Goal: Task Accomplishment & Management: Use online tool/utility

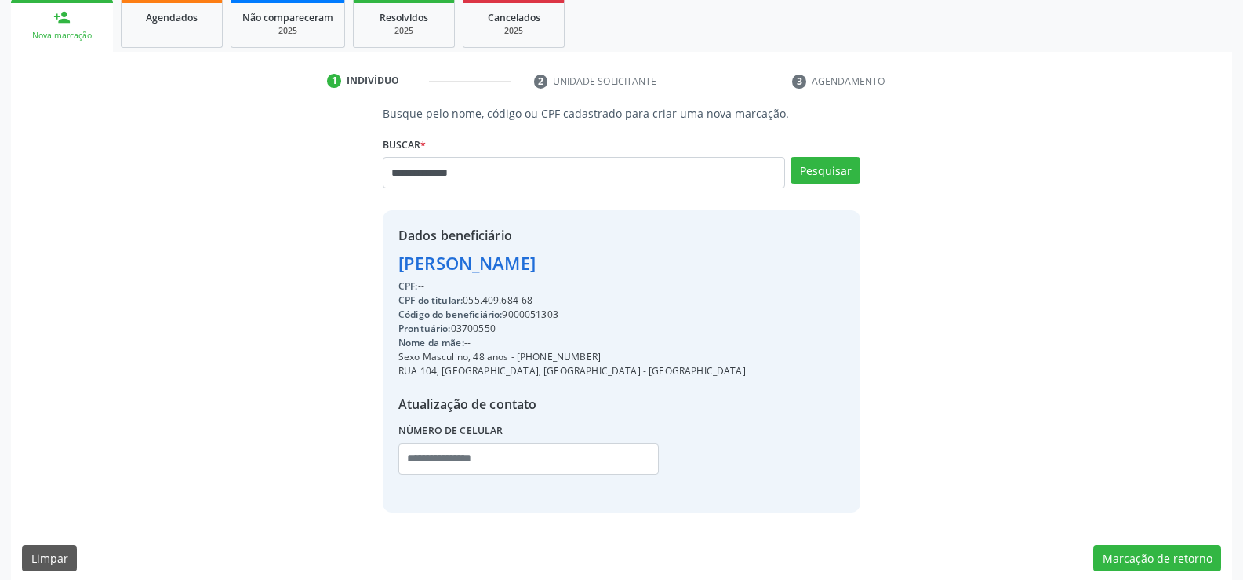
scroll to position [235, 0]
type input "**********"
click at [834, 185] on div "Pesquisar" at bounding box center [822, 178] width 75 height 42
click at [830, 173] on button "Pesquisar" at bounding box center [826, 170] width 70 height 27
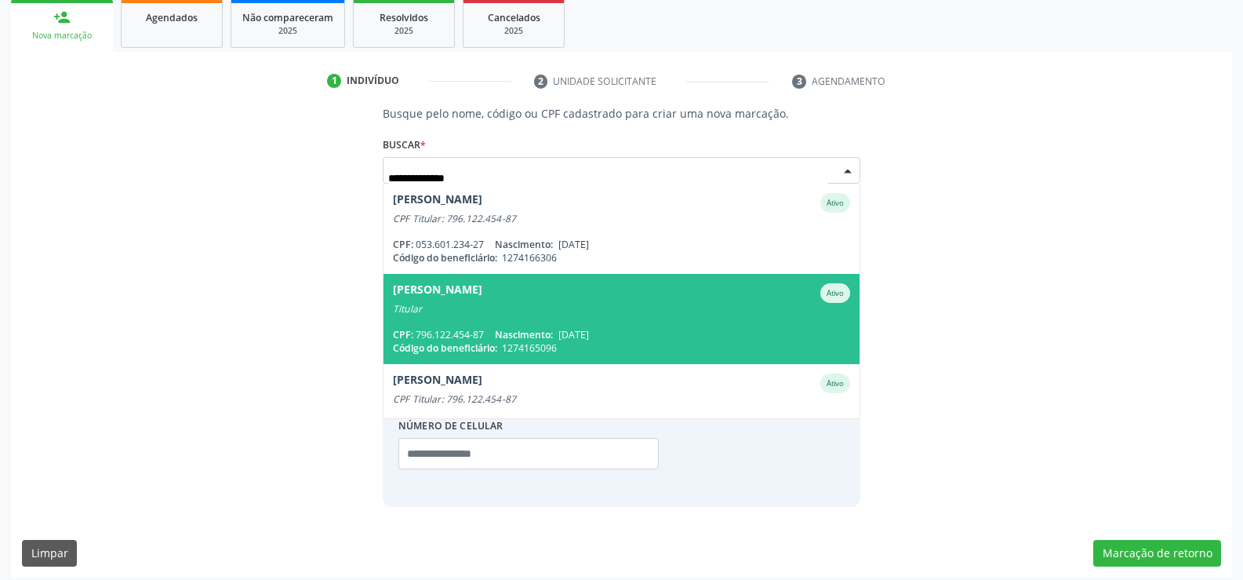
click at [546, 307] on div "Titular" at bounding box center [621, 309] width 457 height 13
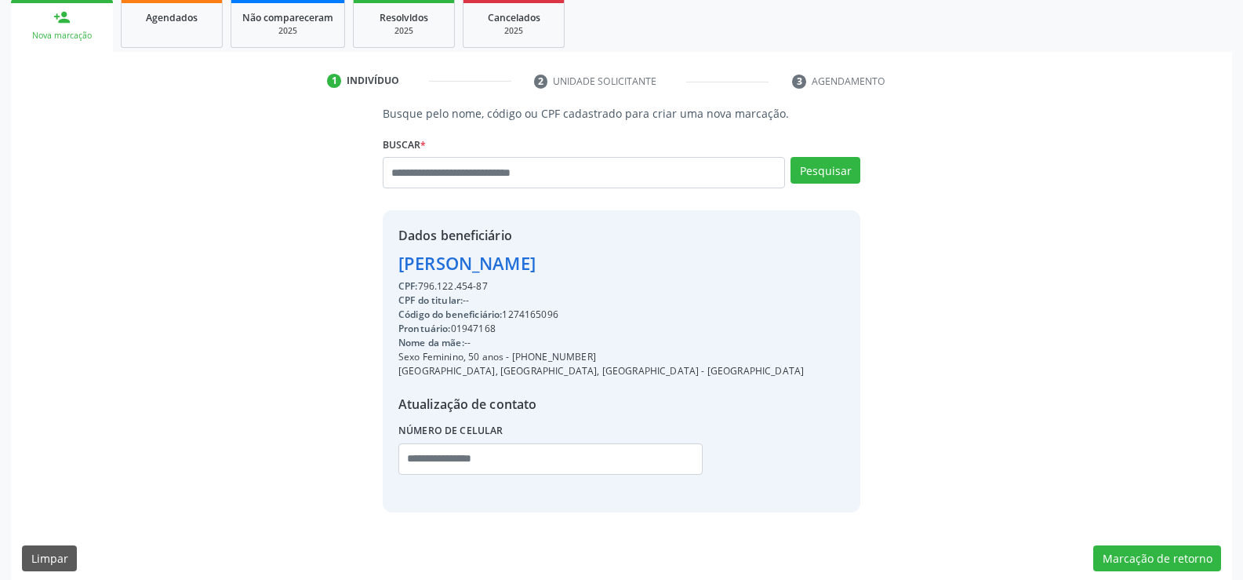
click at [555, 264] on div "Antonia Sirla Santos da Silva" at bounding box center [601, 263] width 406 height 26
copy div "Antonia Sirla Santos da Silva"
click at [495, 174] on input "text" at bounding box center [584, 172] width 402 height 31
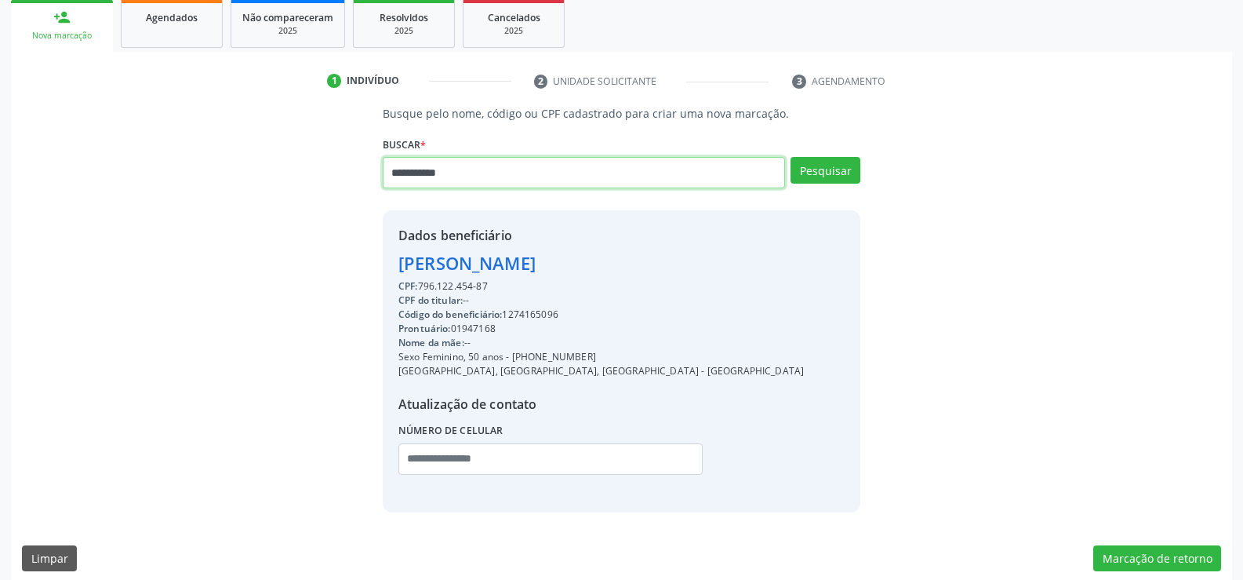
drag, startPoint x: 495, startPoint y: 174, endPoint x: 380, endPoint y: 162, distance: 115.1
click at [380, 162] on div "Busque pelo nome, código ou CPF cadastrado para criar uma nova marcação. Buscar…" at bounding box center [622, 308] width 500 height 406
type input "**********"
click at [856, 163] on button "Pesquisar" at bounding box center [826, 170] width 70 height 27
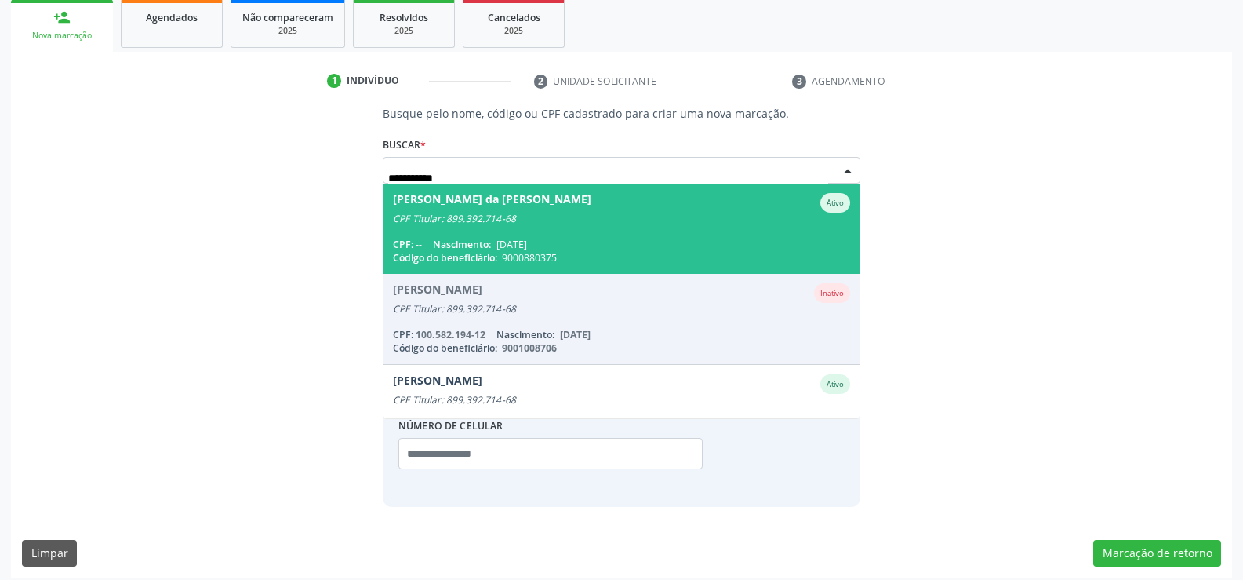
click at [613, 219] on div "CPF Titular: 899.392.714-68" at bounding box center [621, 219] width 457 height 13
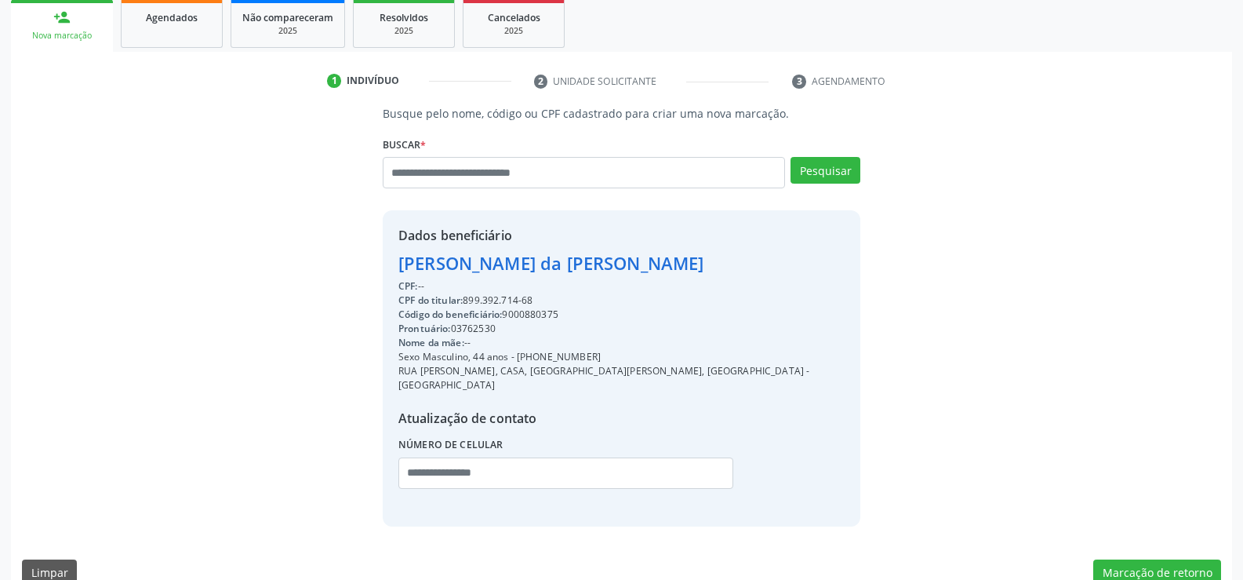
click at [580, 257] on div "Aleson Fernades da S Barbosa" at bounding box center [621, 263] width 446 height 26
drag, startPoint x: 646, startPoint y: 267, endPoint x: 399, endPoint y: 263, distance: 247.1
click at [399, 263] on div "Aleson Fernades da S Barbosa" at bounding box center [621, 263] width 446 height 26
copy div "Aleson Fernades da S Barbosa"
click at [540, 168] on input "text" at bounding box center [584, 172] width 402 height 31
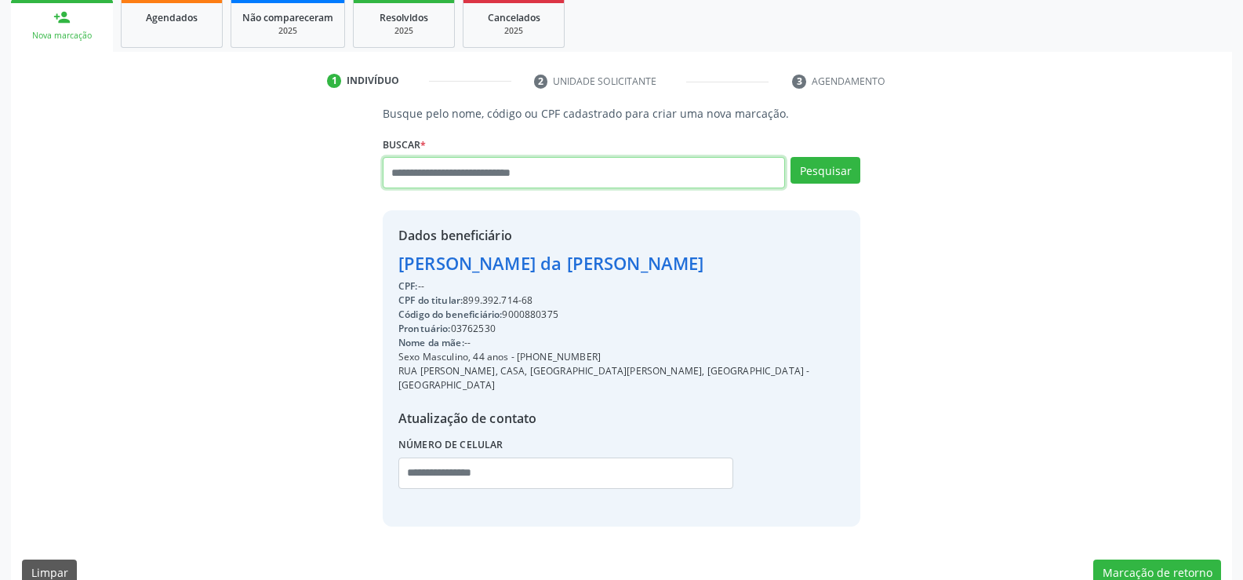
paste input "**********"
type input "**********"
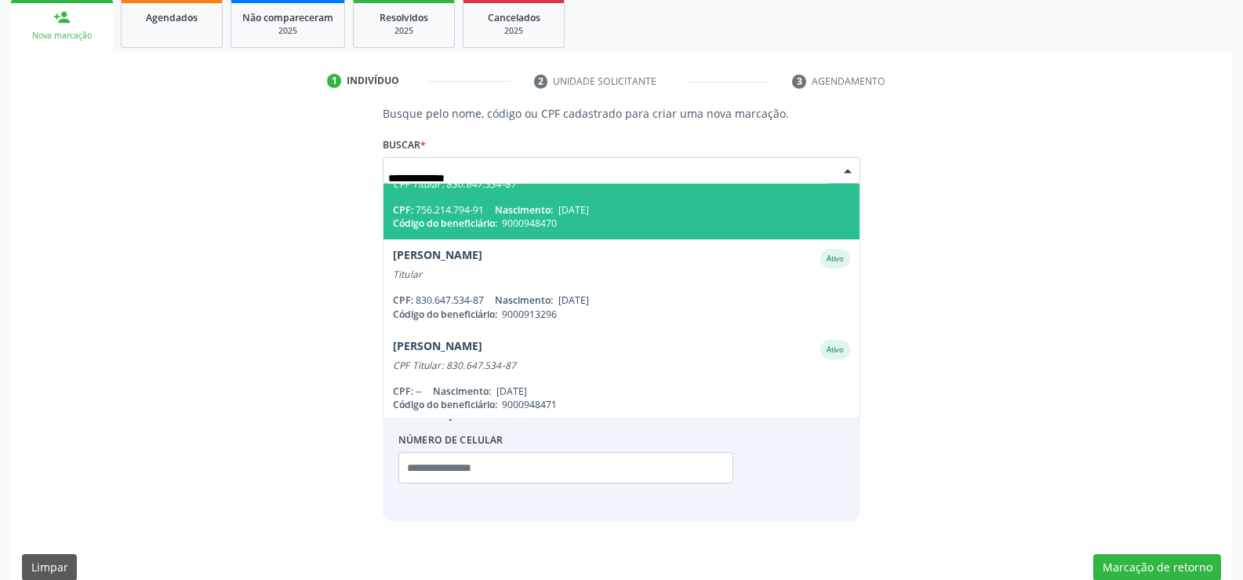
scroll to position [128, 0]
click at [496, 336] on span "Pedro Grigorio da Silva Lopes Ativo CPF Titular: 830.647.534-87 CPF: -- Nascime…" at bounding box center [622, 373] width 476 height 90
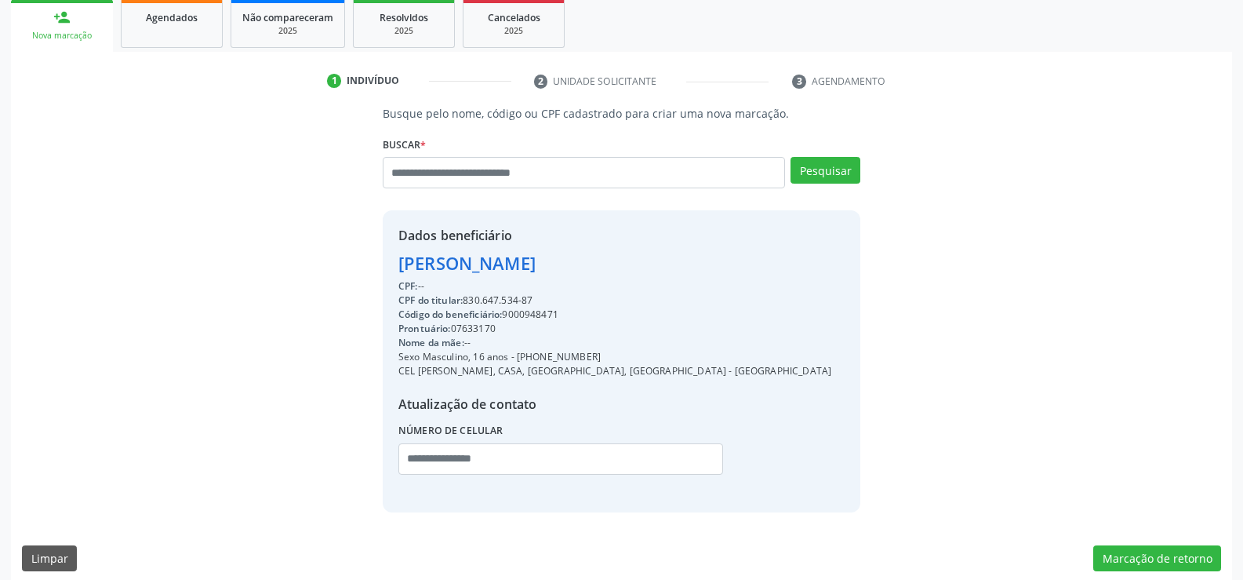
click at [536, 270] on div "Pedro Grigorio da Silva Lopes" at bounding box center [614, 263] width 433 height 26
copy div "Pedro Grigorio da Silva Lopes"
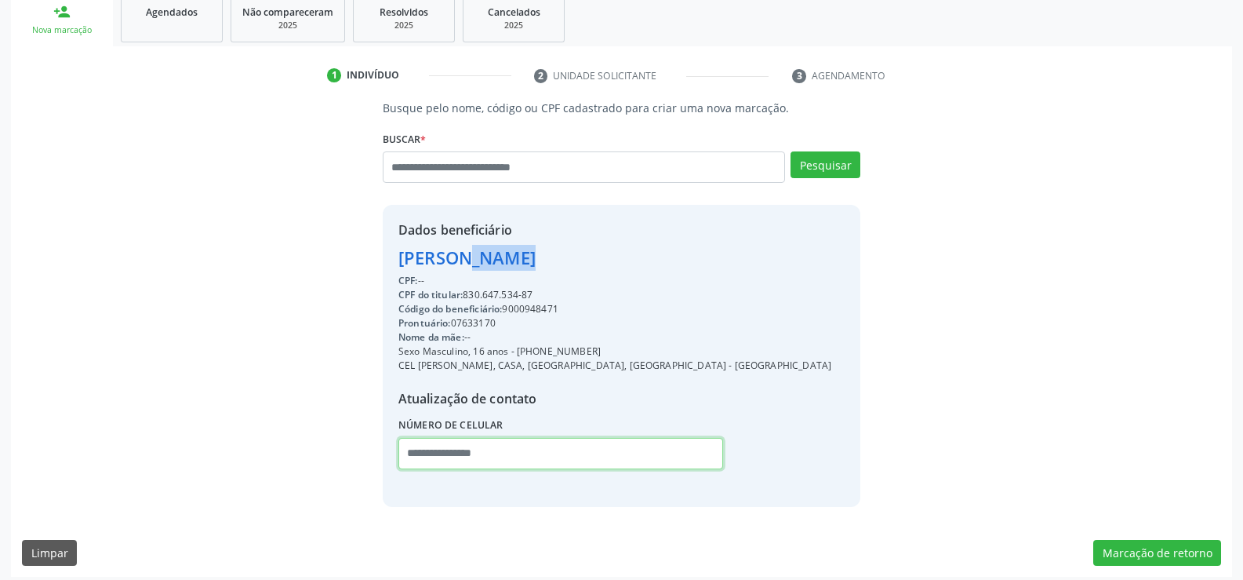
scroll to position [249, 0]
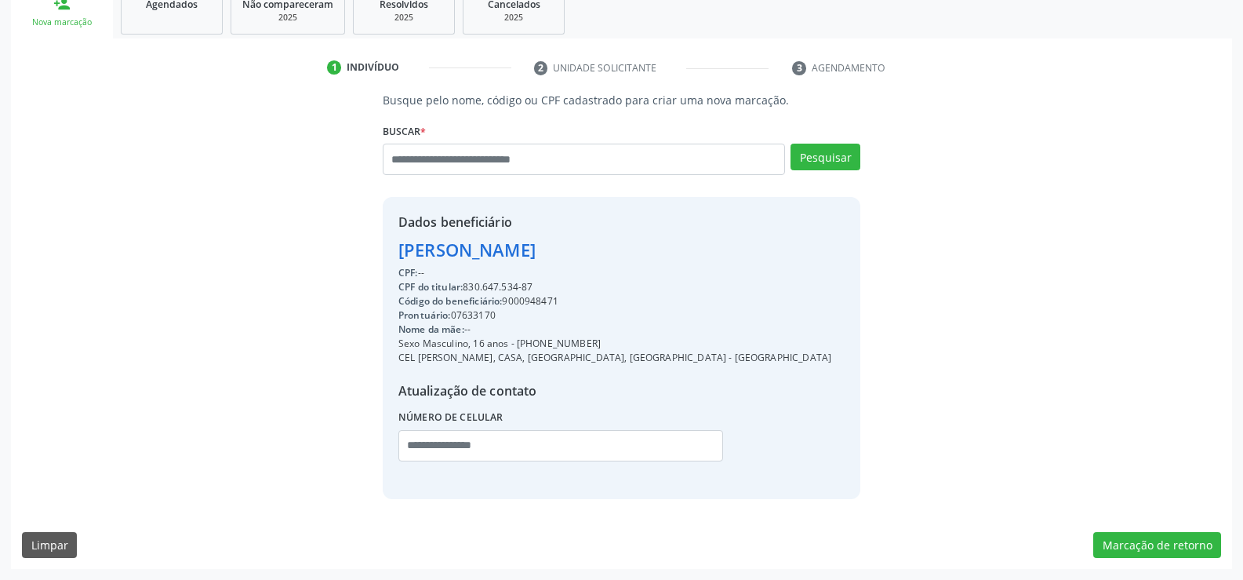
click at [573, 242] on div "Pedro Grigorio da Silva Lopes" at bounding box center [614, 250] width 433 height 26
copy div "Pedro Grigorio da Silva Lopes"
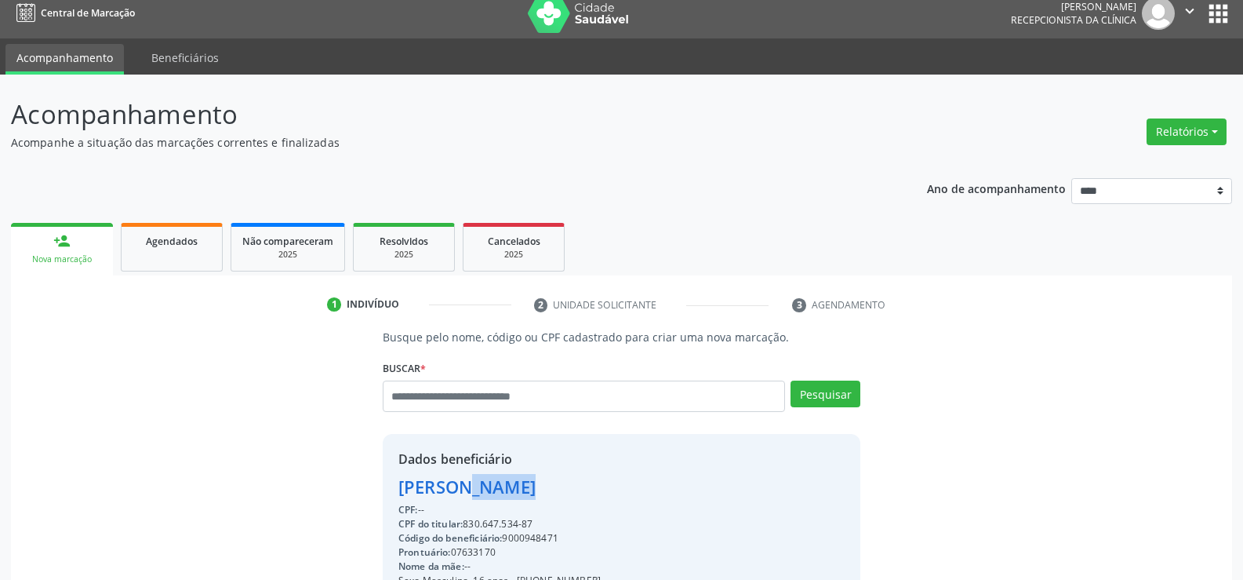
scroll to position [0, 0]
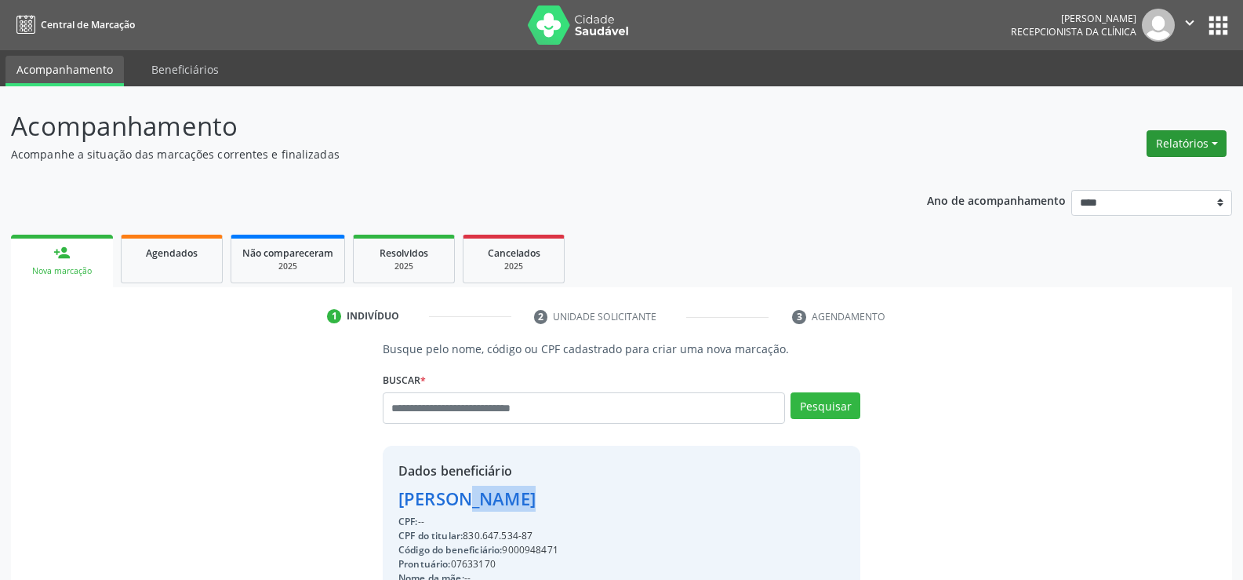
click at [1184, 148] on button "Relatórios" at bounding box center [1187, 143] width 80 height 27
click at [1140, 171] on link "Agendamentos" at bounding box center [1143, 177] width 169 height 22
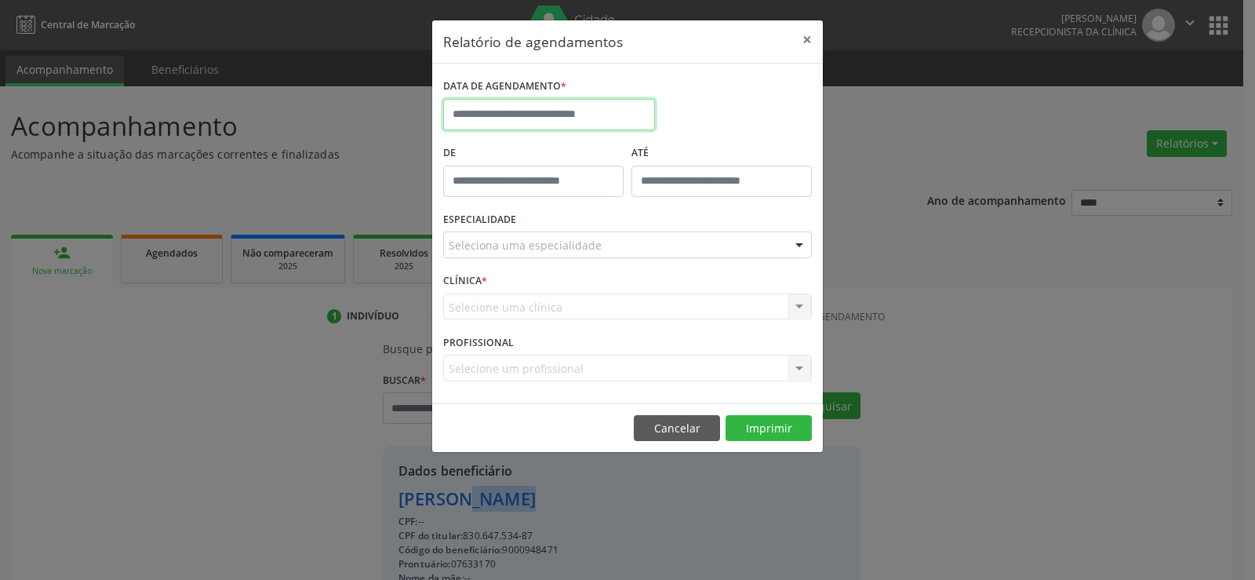
click at [646, 115] on input "text" at bounding box center [549, 114] width 212 height 31
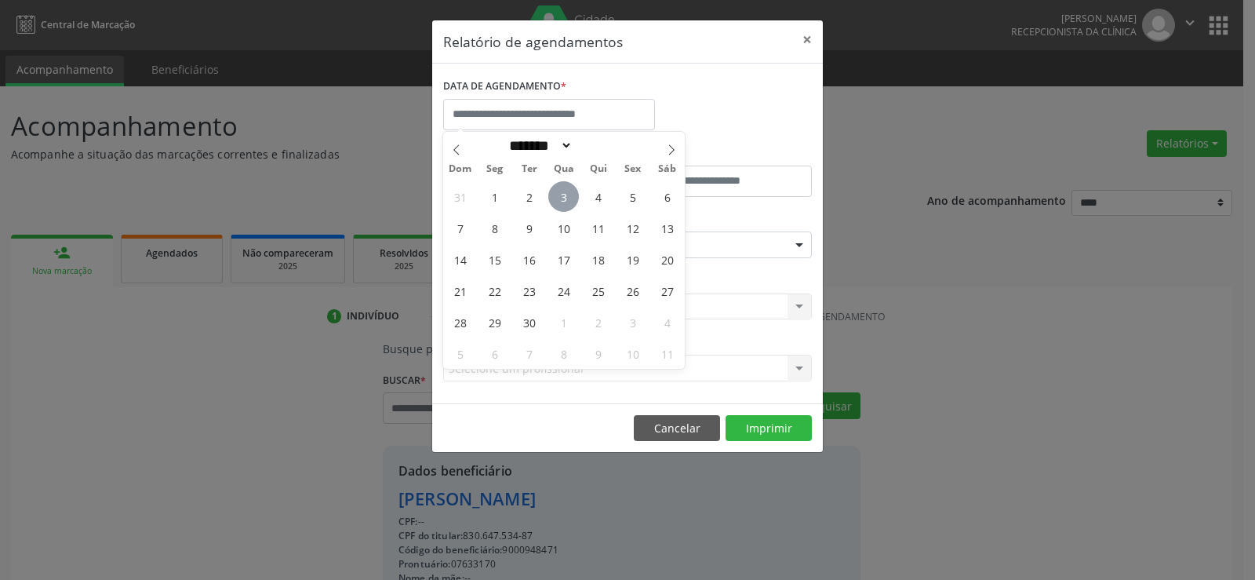
click at [563, 193] on span "3" at bounding box center [563, 196] width 31 height 31
type input "**********"
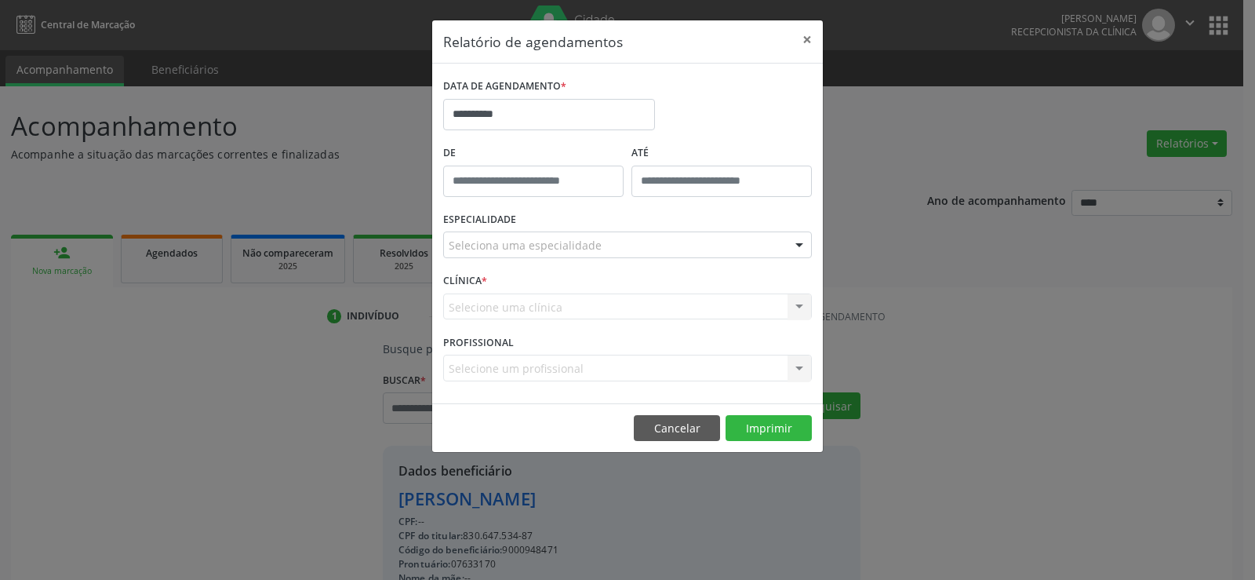
click at [575, 254] on div "Seleciona uma especialidade" at bounding box center [627, 244] width 369 height 27
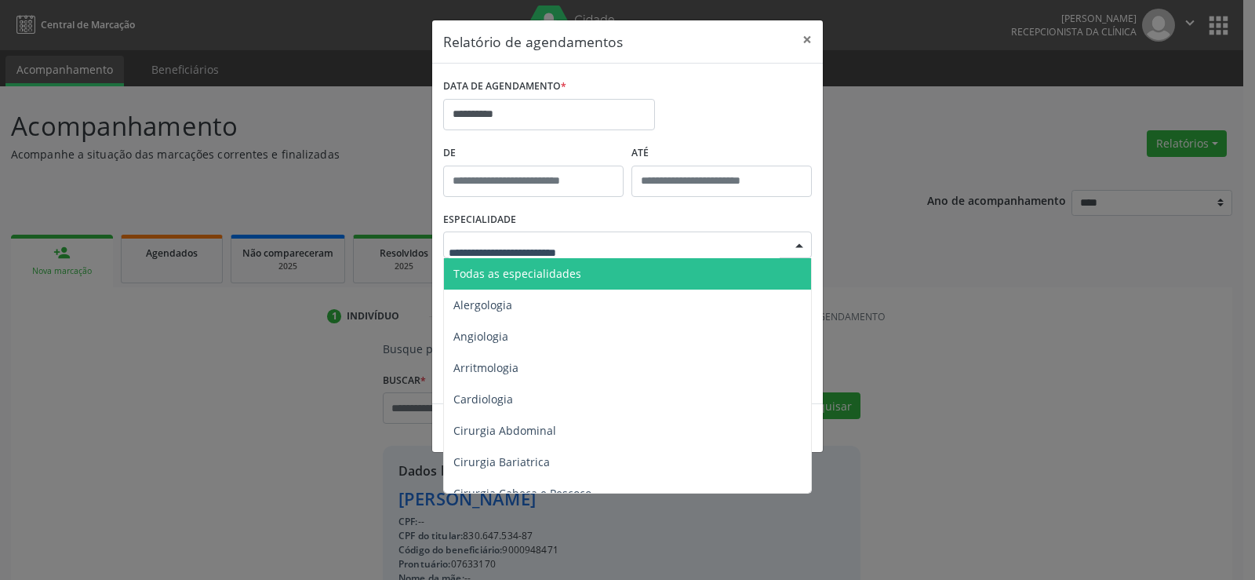
click at [558, 271] on span "Todas as especialidades" at bounding box center [517, 273] width 128 height 15
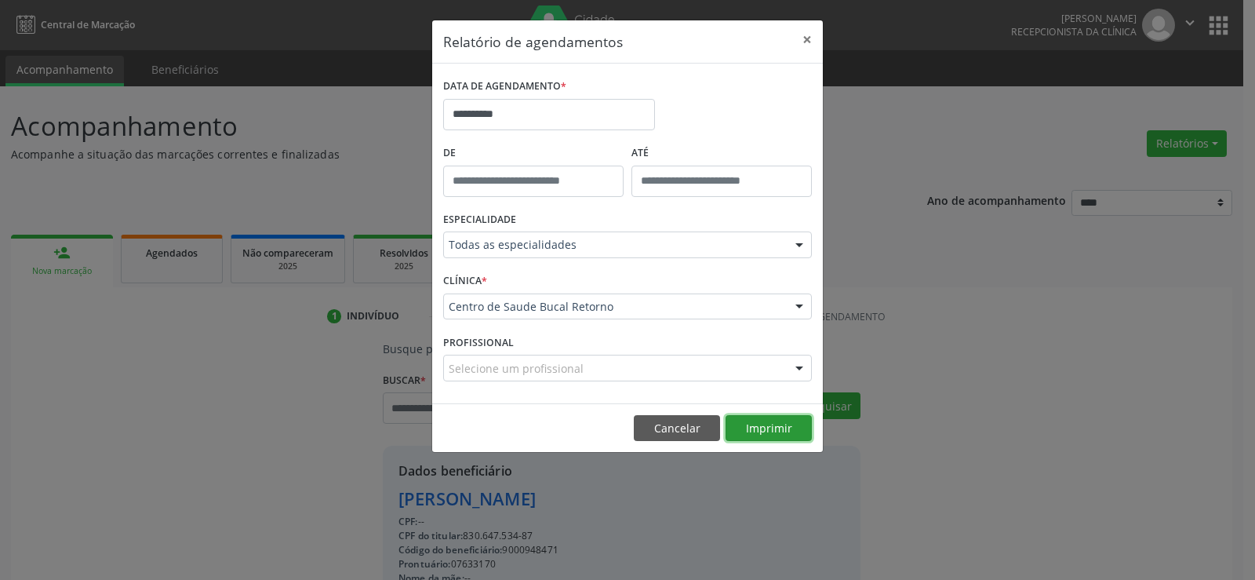
click at [769, 431] on button "Imprimir" at bounding box center [769, 428] width 86 height 27
click at [810, 45] on button "×" at bounding box center [806, 39] width 31 height 38
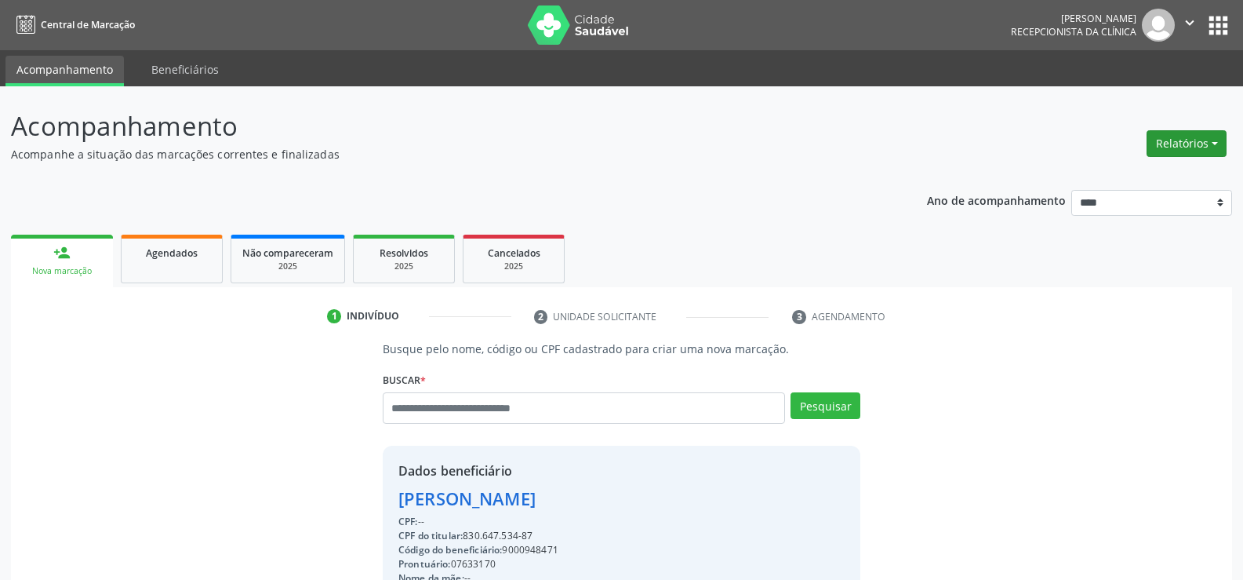
click at [1170, 139] on button "Relatórios" at bounding box center [1187, 143] width 80 height 27
click at [1117, 169] on link "Agendamentos" at bounding box center [1143, 177] width 169 height 22
select select "*"
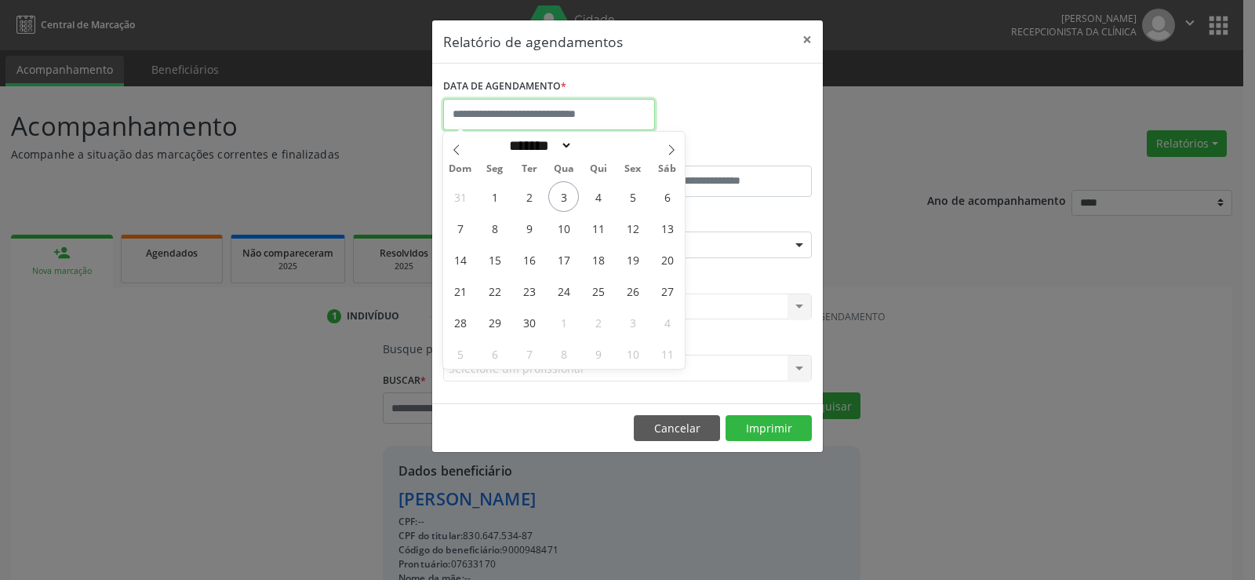
click at [603, 111] on input "text" at bounding box center [549, 114] width 212 height 31
click at [623, 195] on span "5" at bounding box center [632, 196] width 31 height 31
type input "**********"
click at [623, 195] on span "5" at bounding box center [632, 196] width 31 height 31
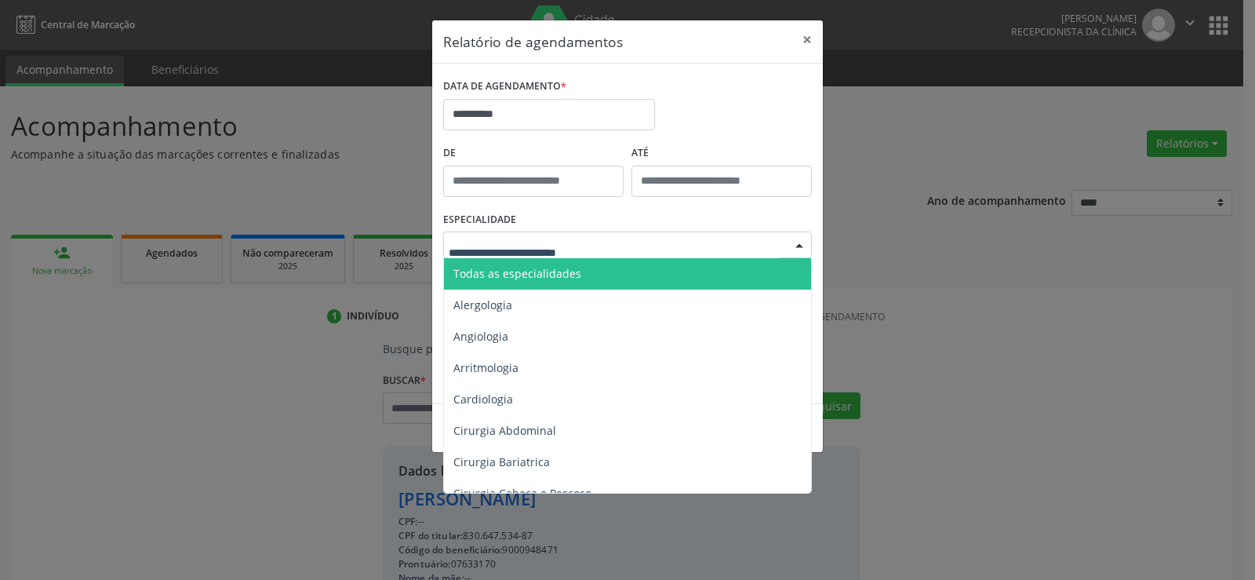
click at [558, 275] on span "Todas as especialidades" at bounding box center [517, 273] width 128 height 15
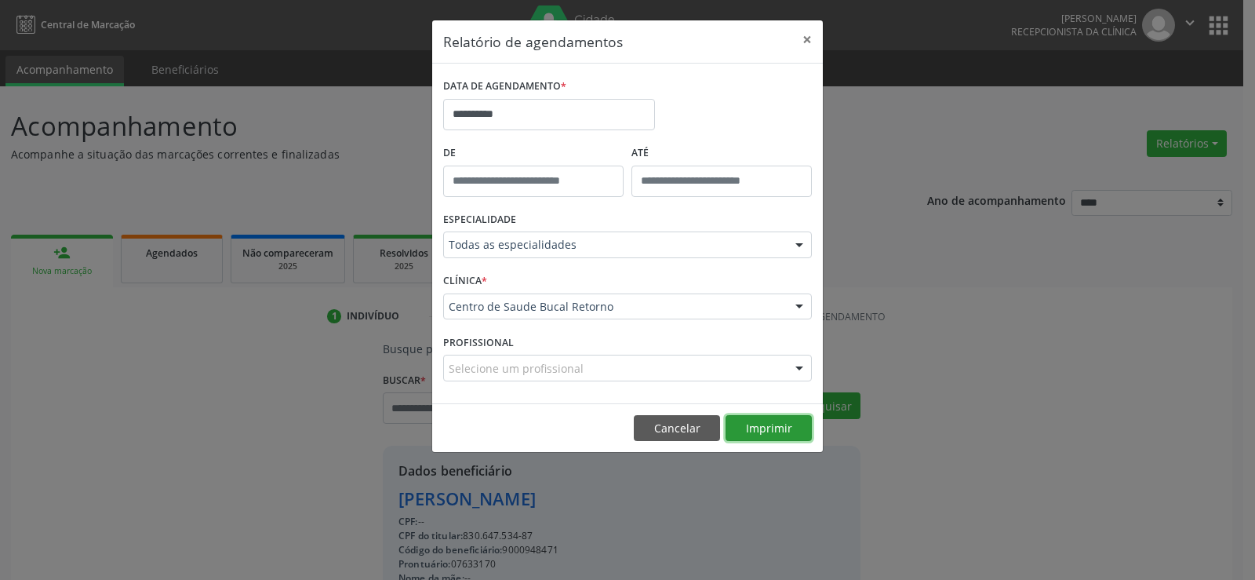
click at [753, 423] on button "Imprimir" at bounding box center [769, 428] width 86 height 27
click at [806, 43] on button "×" at bounding box center [806, 39] width 31 height 38
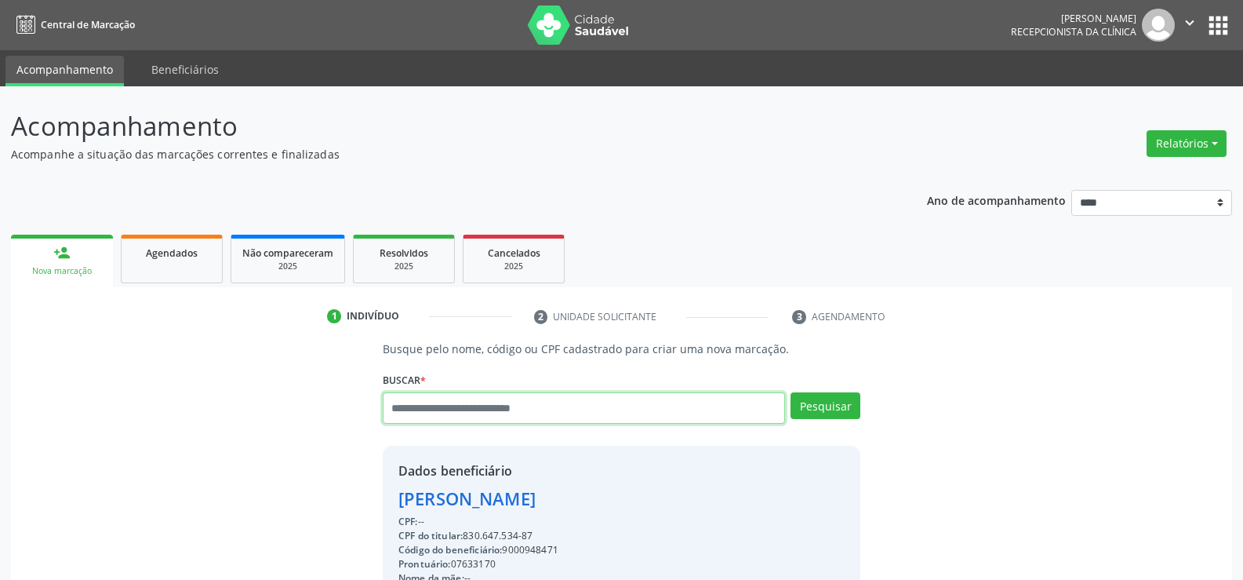
click at [464, 415] on input "text" at bounding box center [584, 407] width 402 height 31
paste input "**********"
type input "**********"
click at [192, 253] on span "Agendados" at bounding box center [172, 252] width 52 height 13
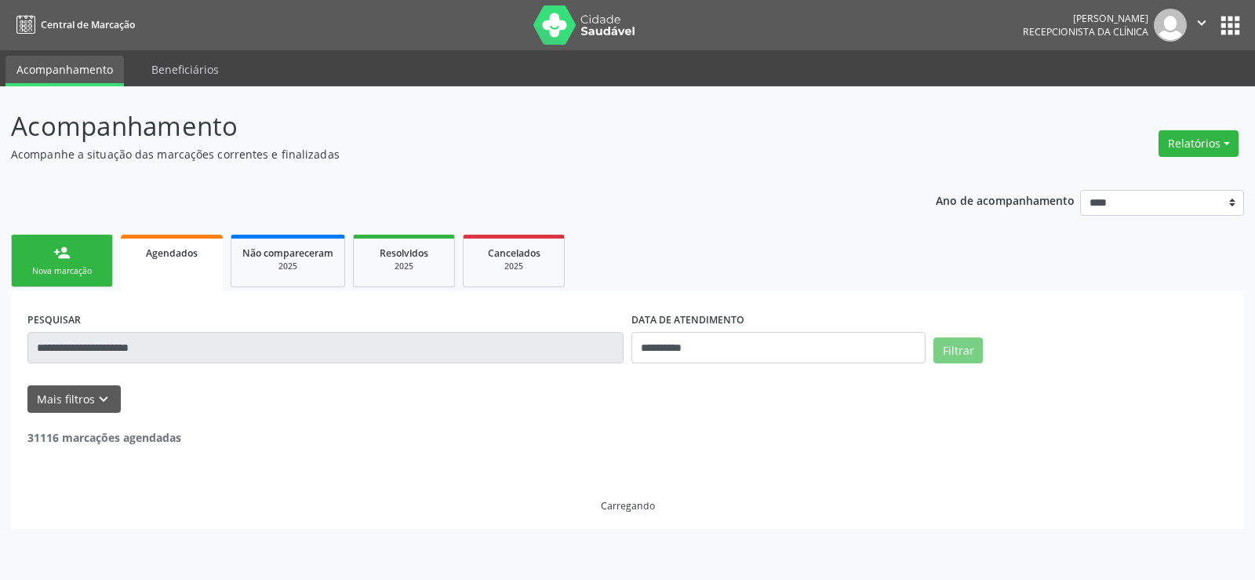
click at [335, 349] on input "**********" at bounding box center [325, 347] width 596 height 31
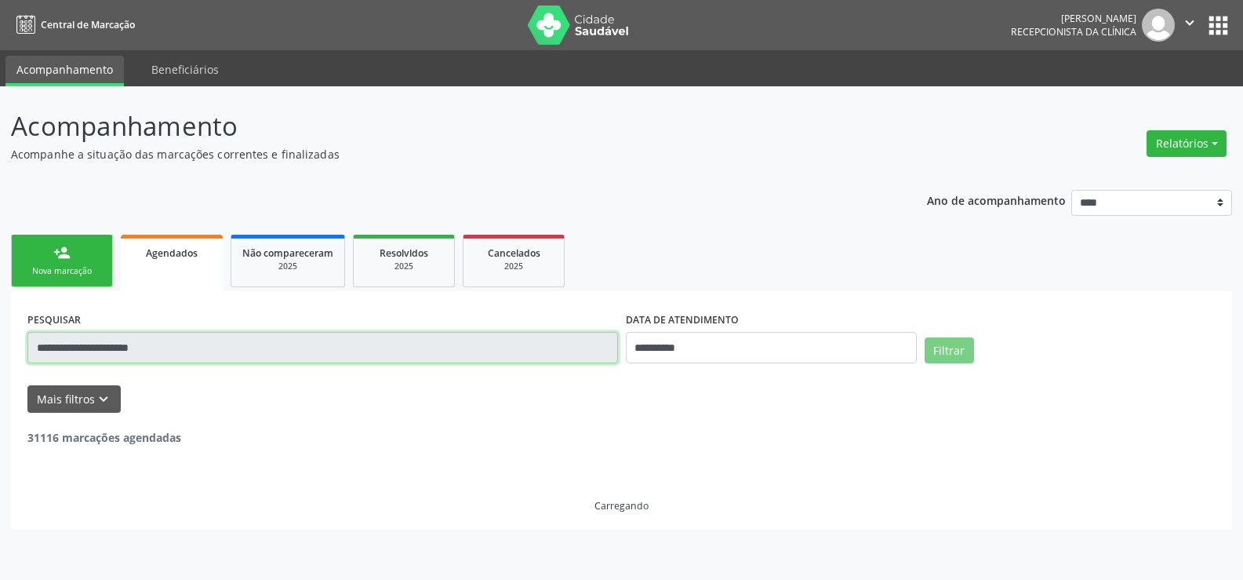
click at [335, 349] on input "**********" at bounding box center [322, 347] width 591 height 31
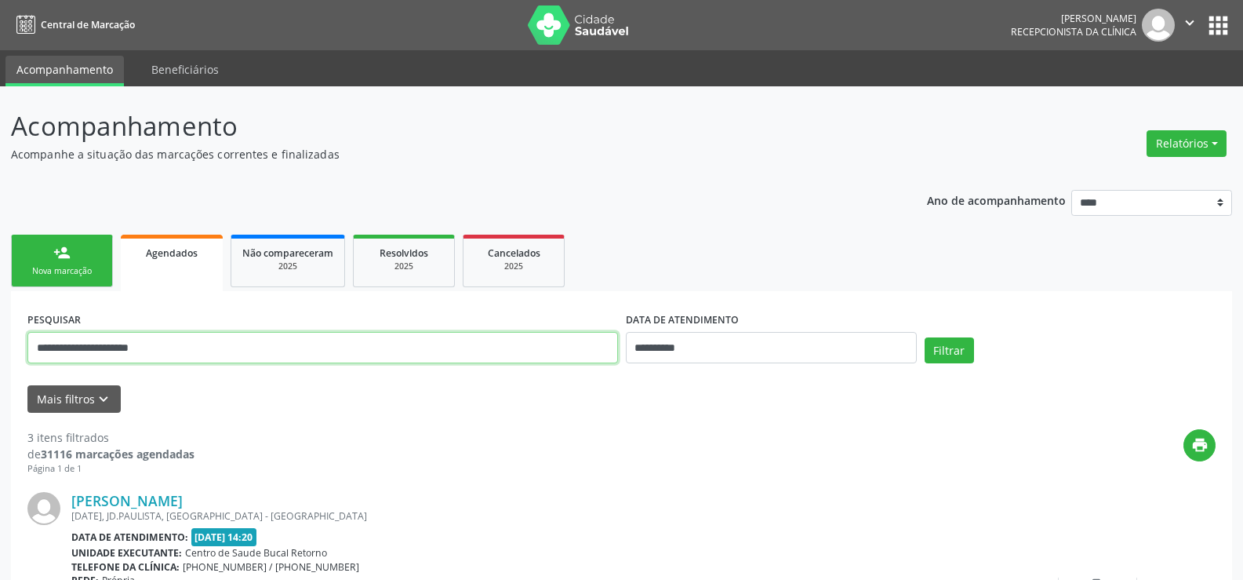
paste input "*"
type input "**********"
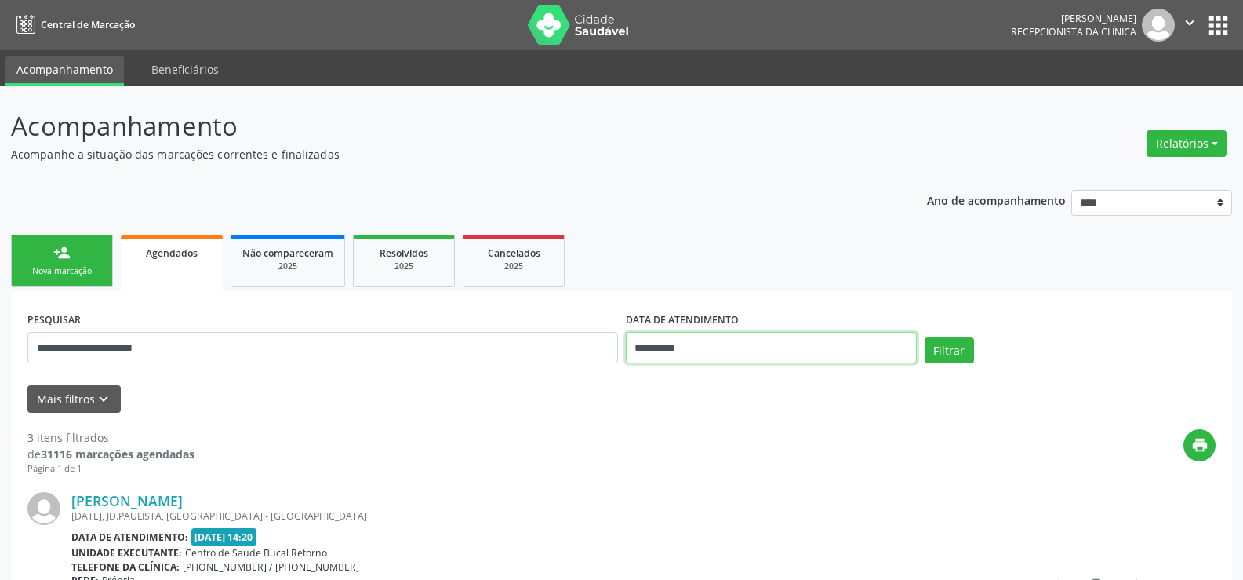
click at [731, 350] on input "**********" at bounding box center [771, 347] width 291 height 31
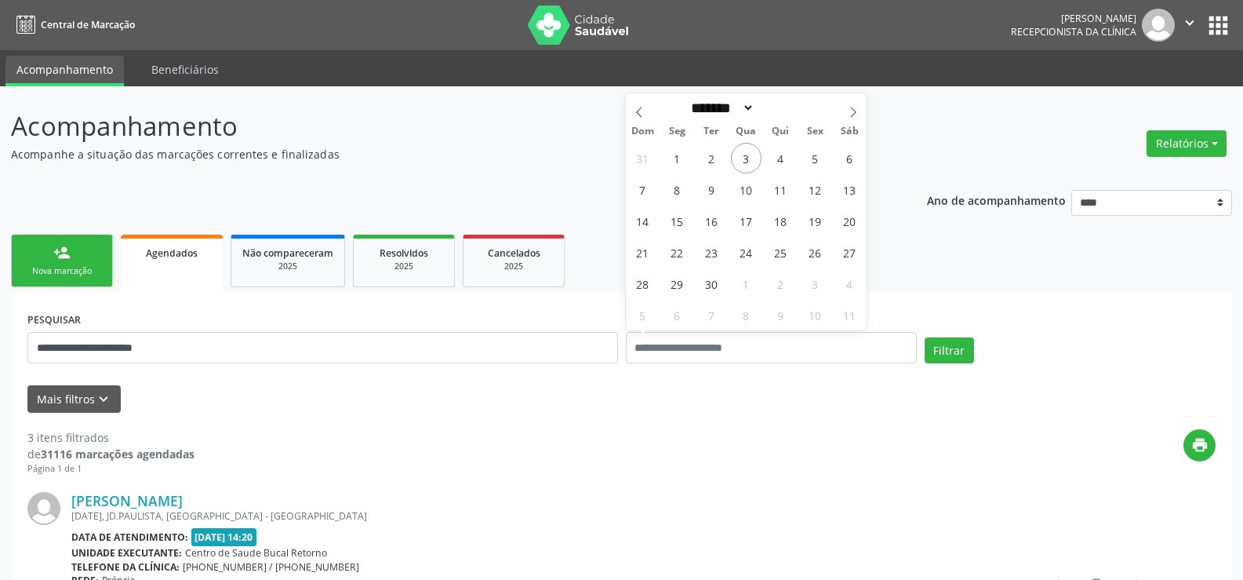
click at [977, 347] on div "Filtrar" at bounding box center [1070, 356] width 299 height 38
drag, startPoint x: 966, startPoint y: 347, endPoint x: 964, endPoint y: 366, distance: 19.0
click at [966, 347] on button "Filtrar" at bounding box center [949, 350] width 49 height 27
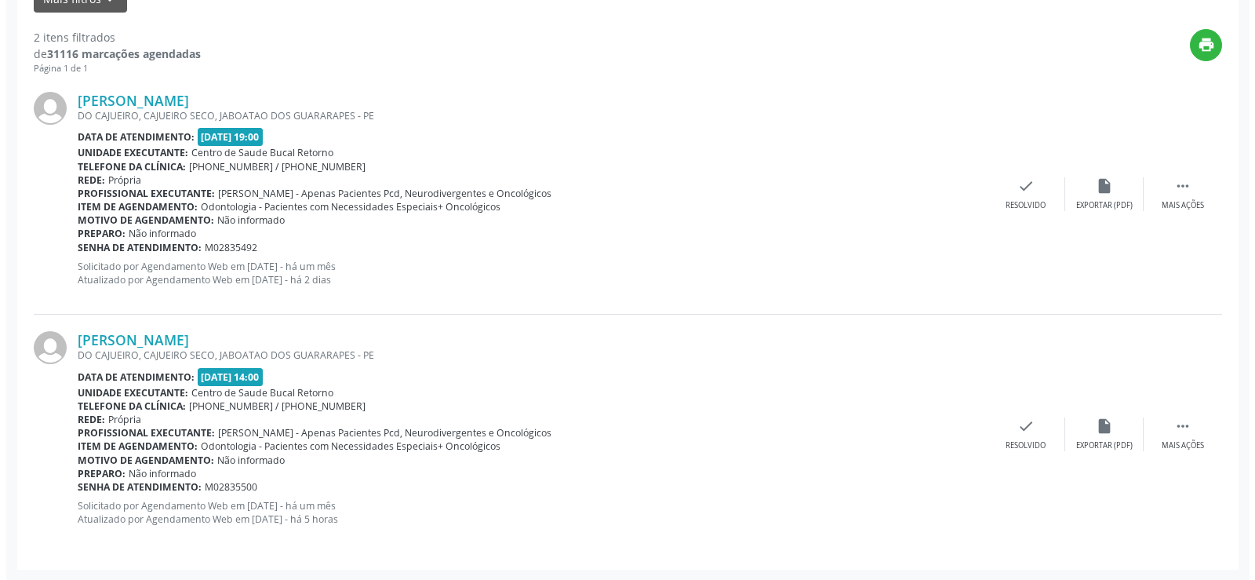
scroll to position [401, 0]
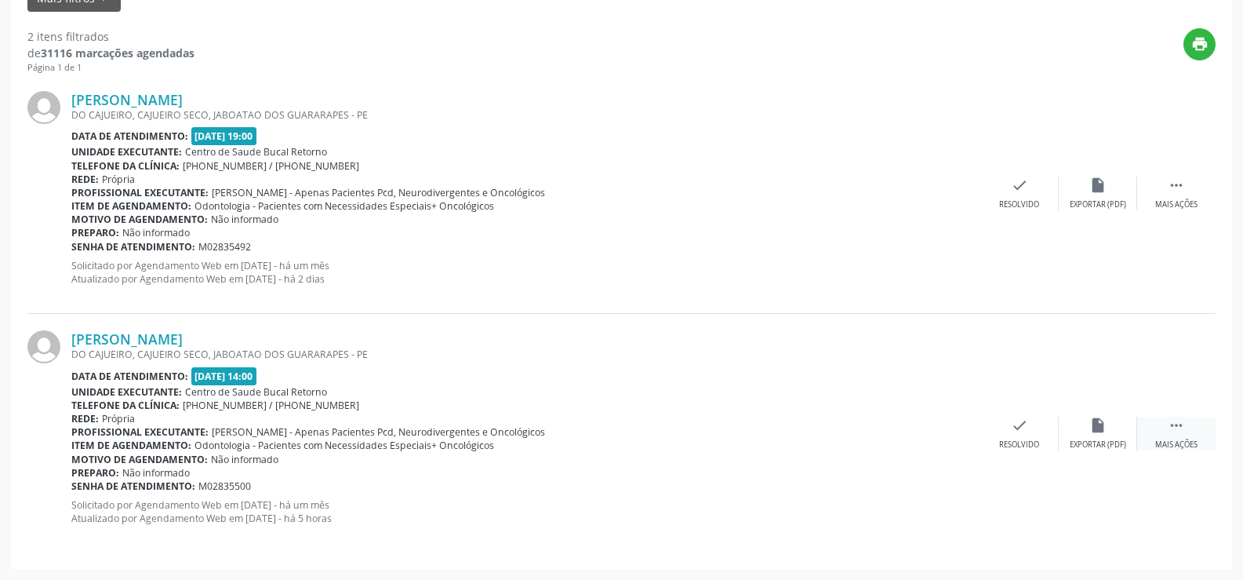
click at [1163, 434] on div " Mais ações" at bounding box center [1176, 434] width 78 height 34
click at [1027, 441] on div "Cancelar" at bounding box center [1019, 444] width 37 height 11
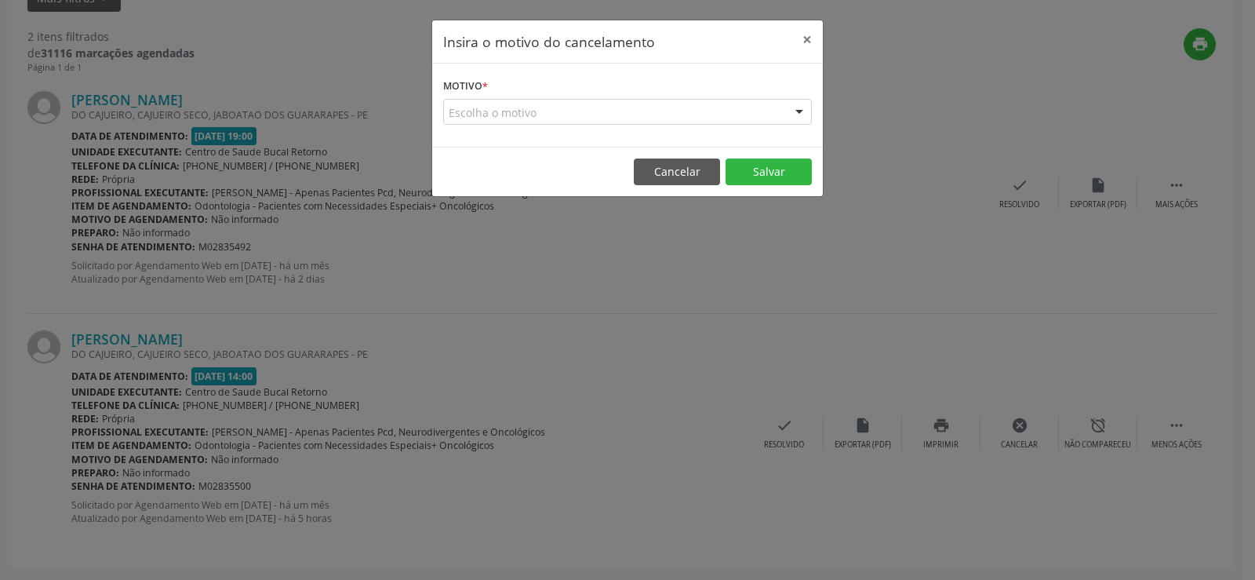
click at [550, 93] on form "Motivo * Escolha o motivo Outro Médico - Participação em eventos (ex: congresso…" at bounding box center [627, 100] width 369 height 50
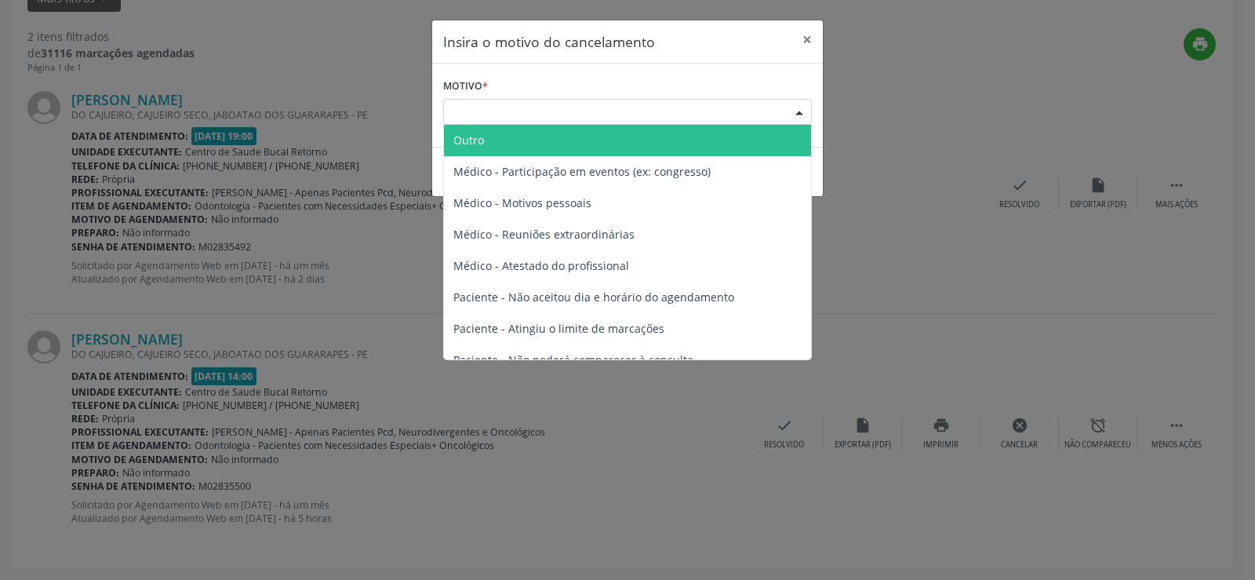
click at [550, 107] on div "Escolha o motivo" at bounding box center [627, 112] width 369 height 27
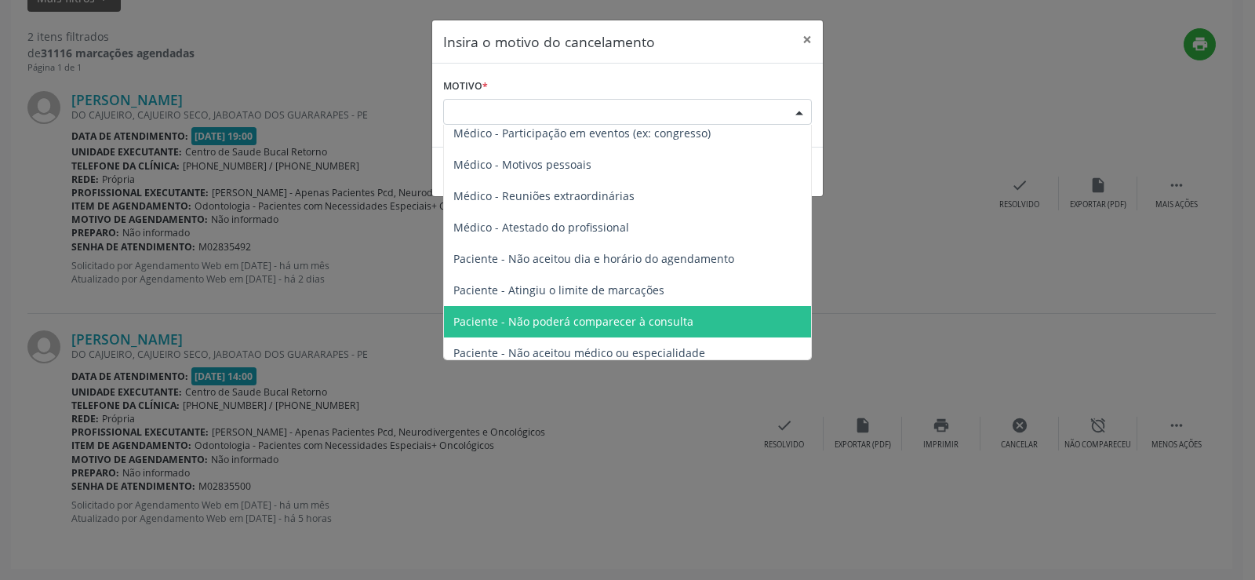
scroll to position [0, 0]
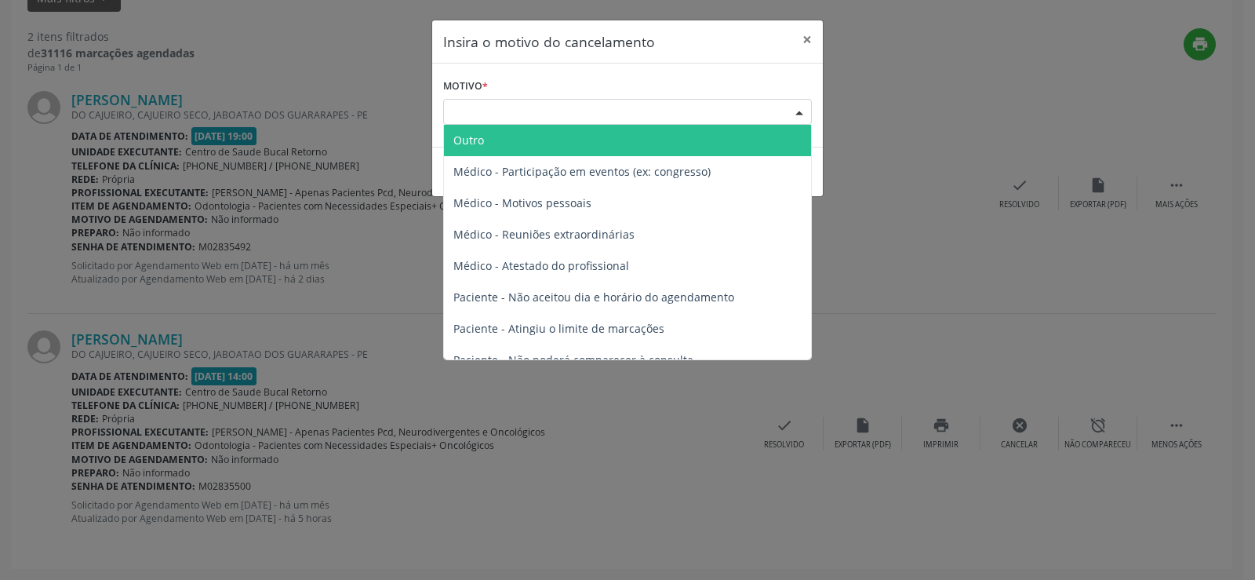
click at [508, 147] on span "Outro" at bounding box center [627, 140] width 367 height 31
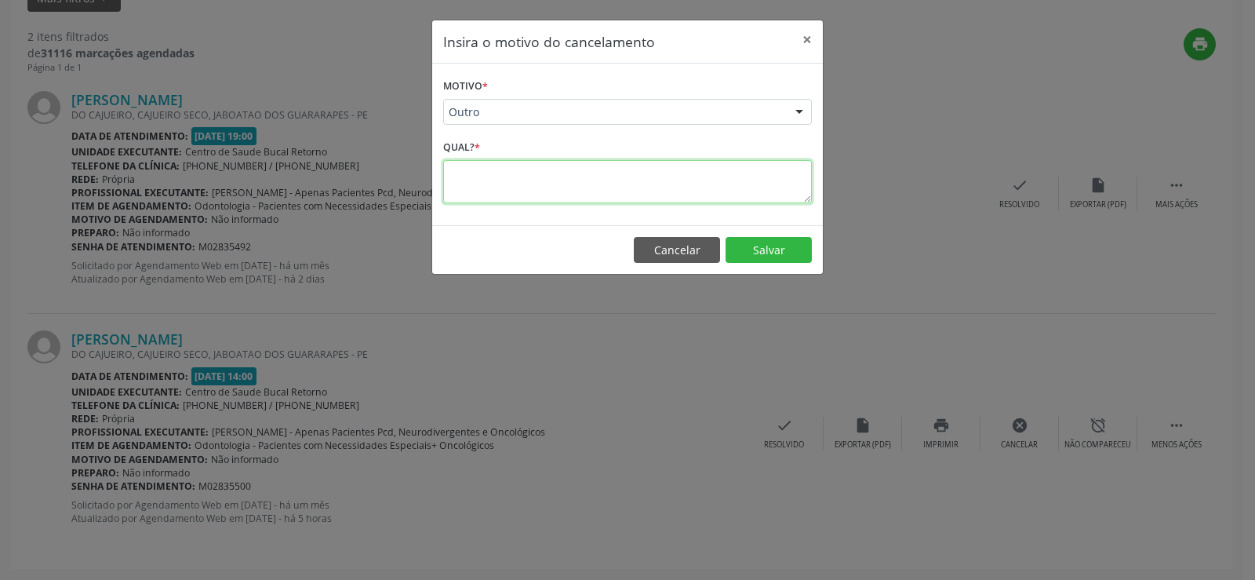
click at [497, 196] on textarea at bounding box center [627, 181] width 369 height 43
click at [769, 253] on button "Salvar" at bounding box center [769, 250] width 86 height 27
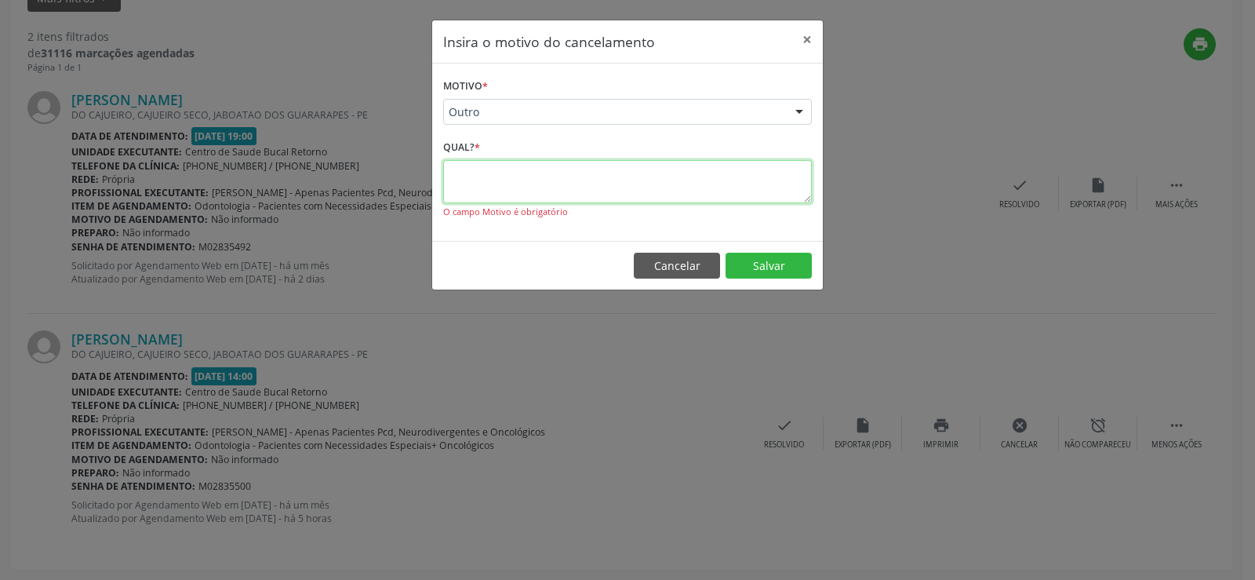
click at [544, 198] on textarea at bounding box center [627, 181] width 369 height 43
type textarea "*"
type textarea "**********"
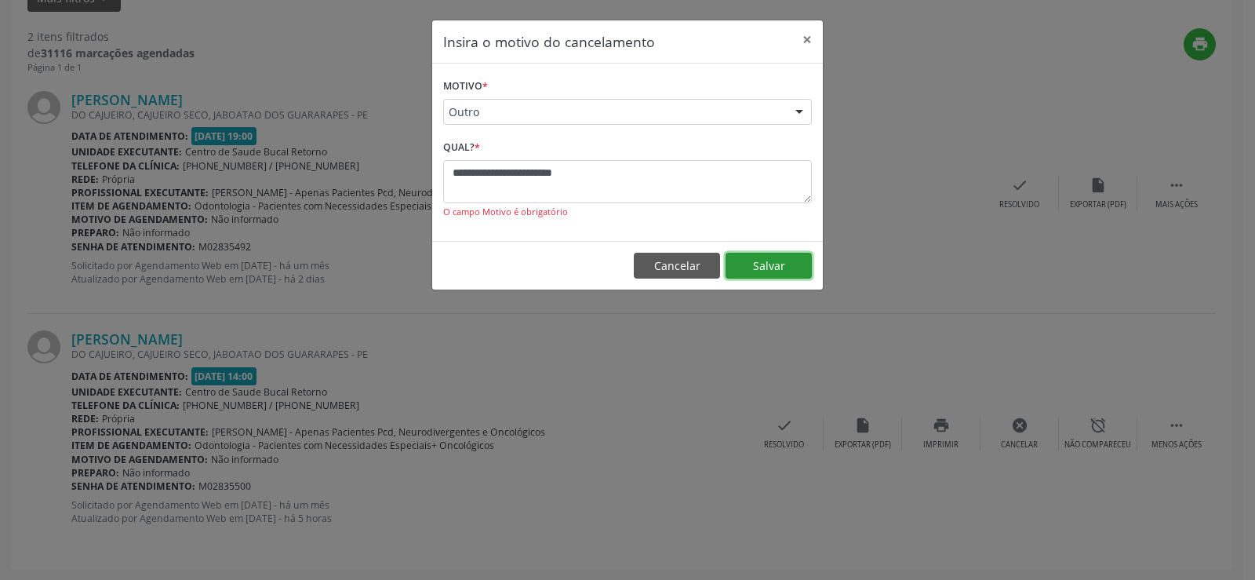
click at [798, 270] on button "Salvar" at bounding box center [769, 266] width 86 height 27
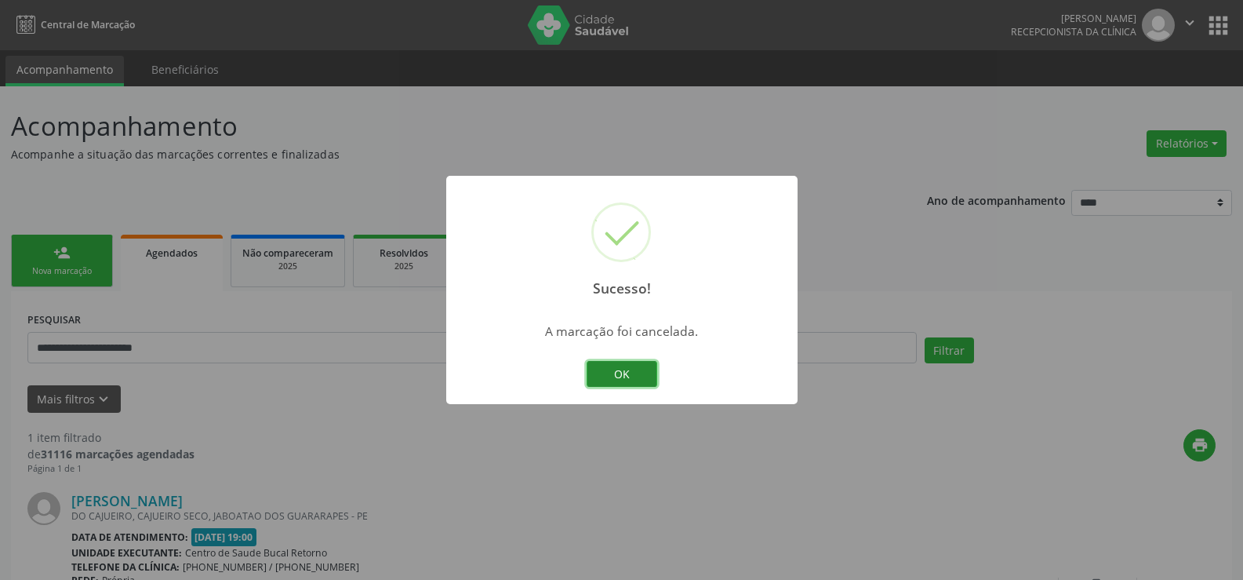
click at [617, 366] on button "OK" at bounding box center [622, 374] width 71 height 27
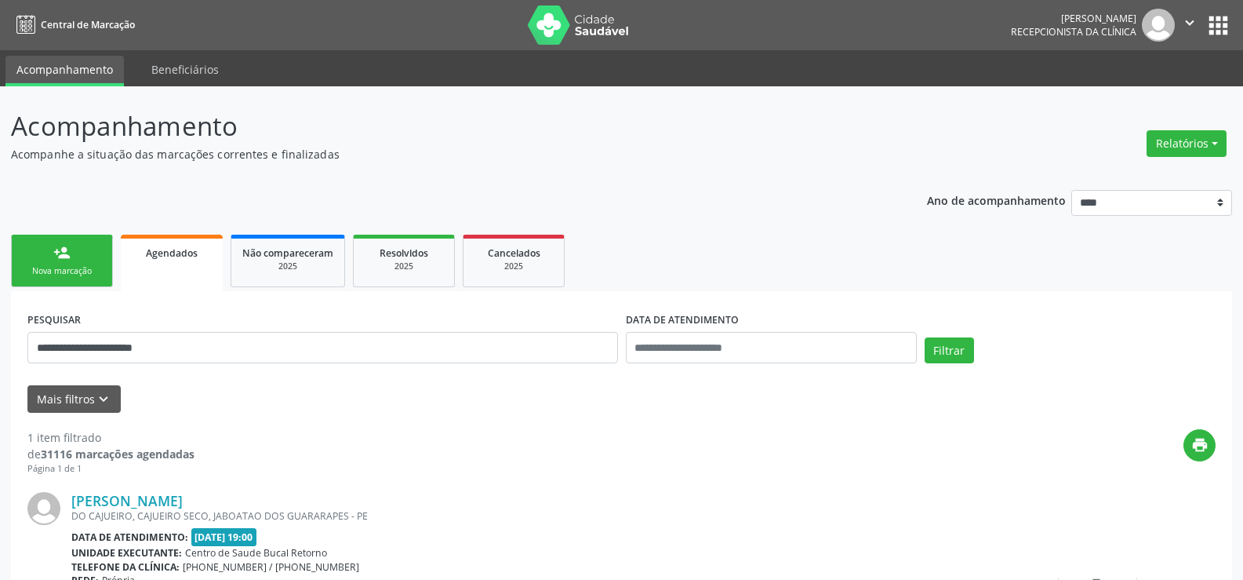
click at [88, 244] on link "person_add Nova marcação" at bounding box center [62, 261] width 102 height 53
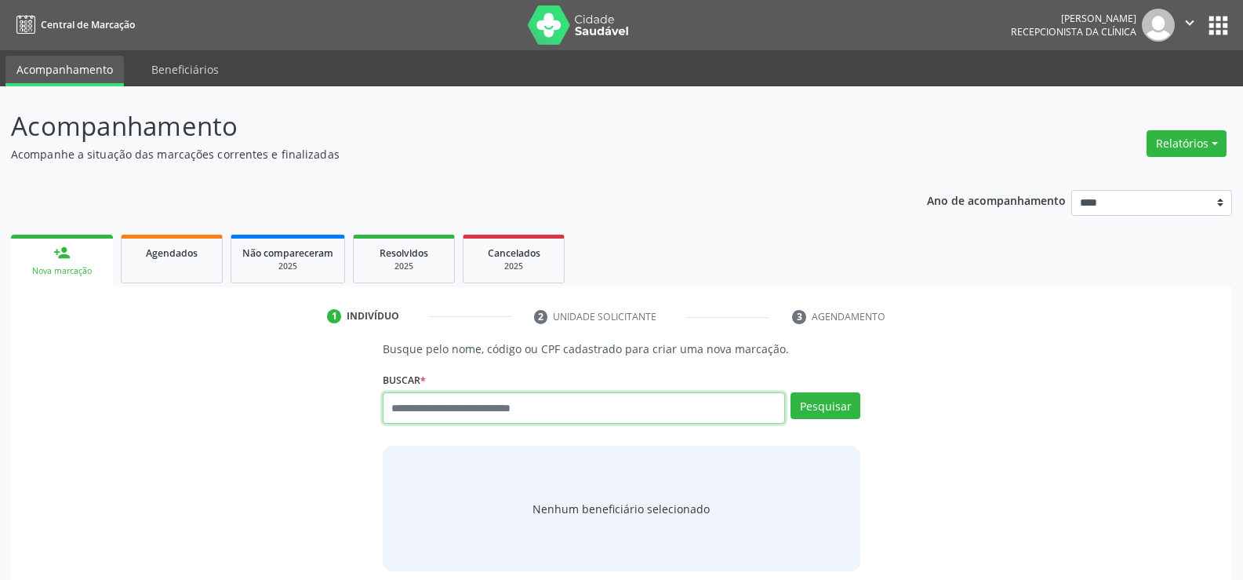
click at [417, 406] on input "text" at bounding box center [584, 407] width 402 height 31
paste input "**********"
type input "**********"
click at [823, 412] on button "Pesquisar" at bounding box center [826, 405] width 70 height 27
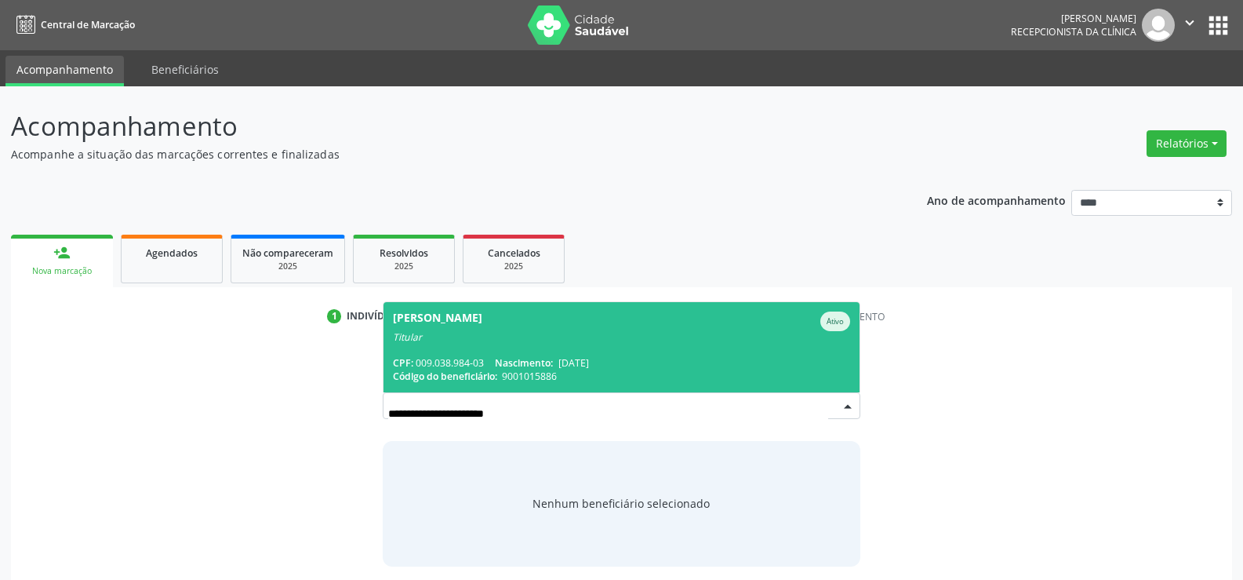
click at [580, 329] on div "Asenete Batista da Silva Ativo" at bounding box center [621, 321] width 457 height 20
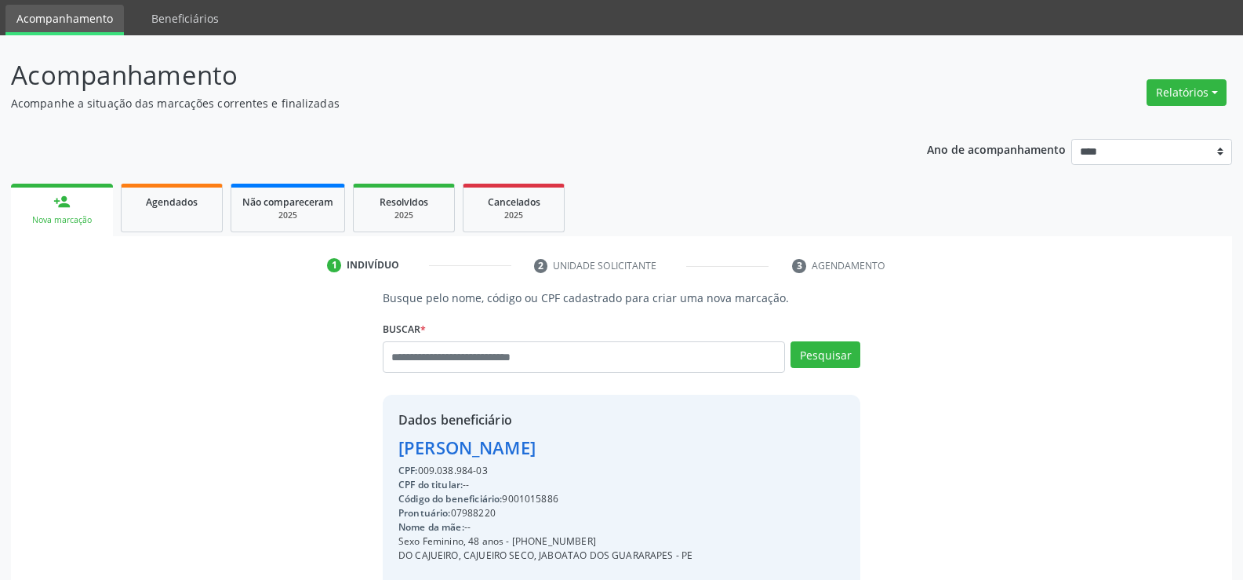
scroll to position [78, 0]
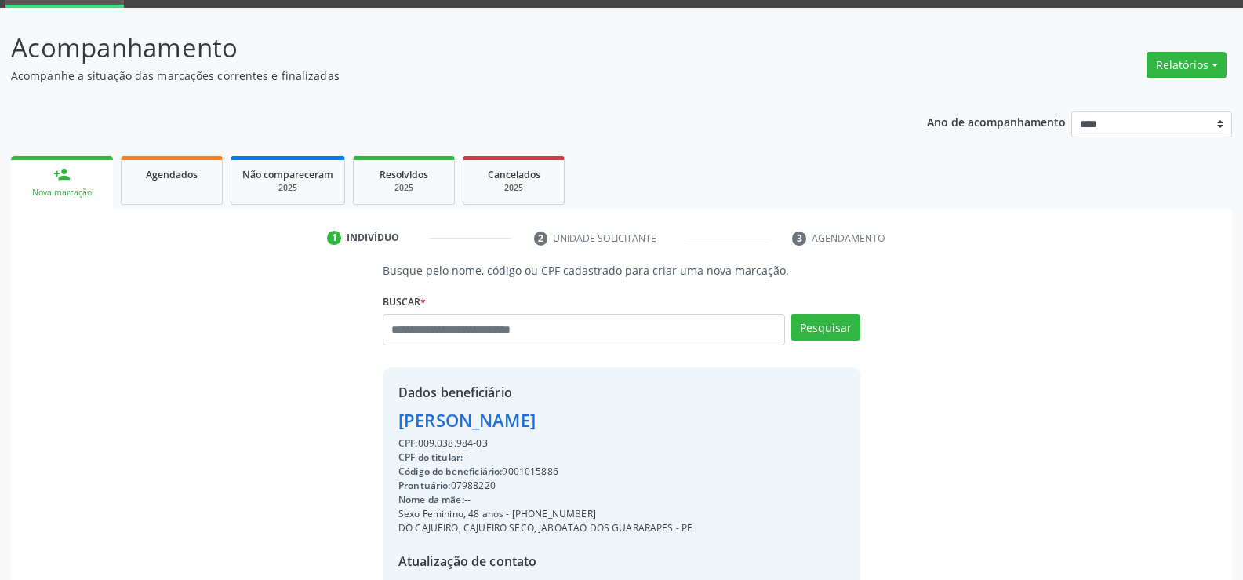
drag, startPoint x: 492, startPoint y: 444, endPoint x: 421, endPoint y: 443, distance: 70.6
click at [421, 443] on div "CPF: 009.038.984-03" at bounding box center [545, 443] width 294 height 14
copy div "009.038.984-03"
click at [518, 415] on div "Asenete Batista da Silva" at bounding box center [545, 420] width 294 height 26
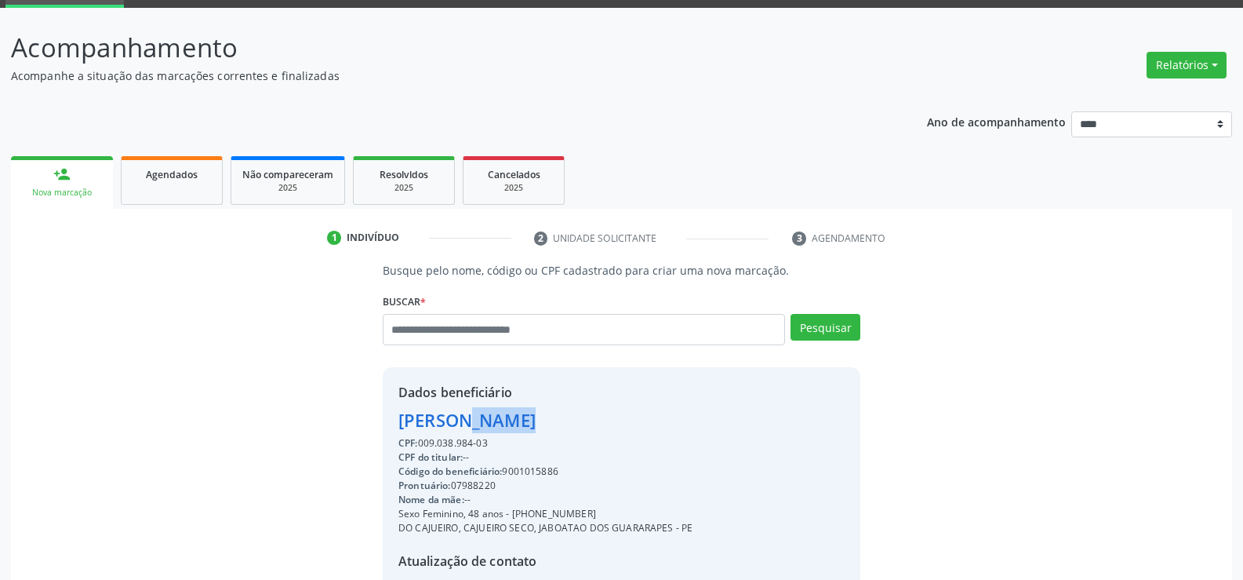
click at [518, 415] on div "Asenete Batista da Silva" at bounding box center [545, 420] width 294 height 26
copy div "Asenete Batista da Silva"
click at [474, 327] on input "text" at bounding box center [584, 329] width 402 height 31
paste input "**********"
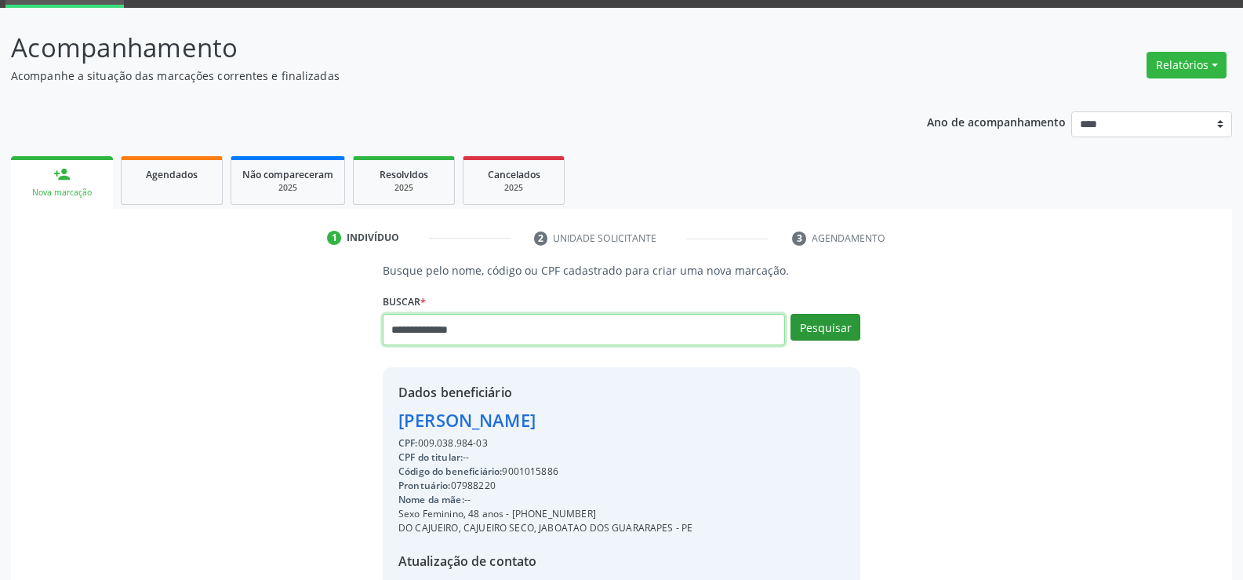
type input "**********"
click at [806, 338] on button "Pesquisar" at bounding box center [826, 327] width 70 height 27
type input "**********"
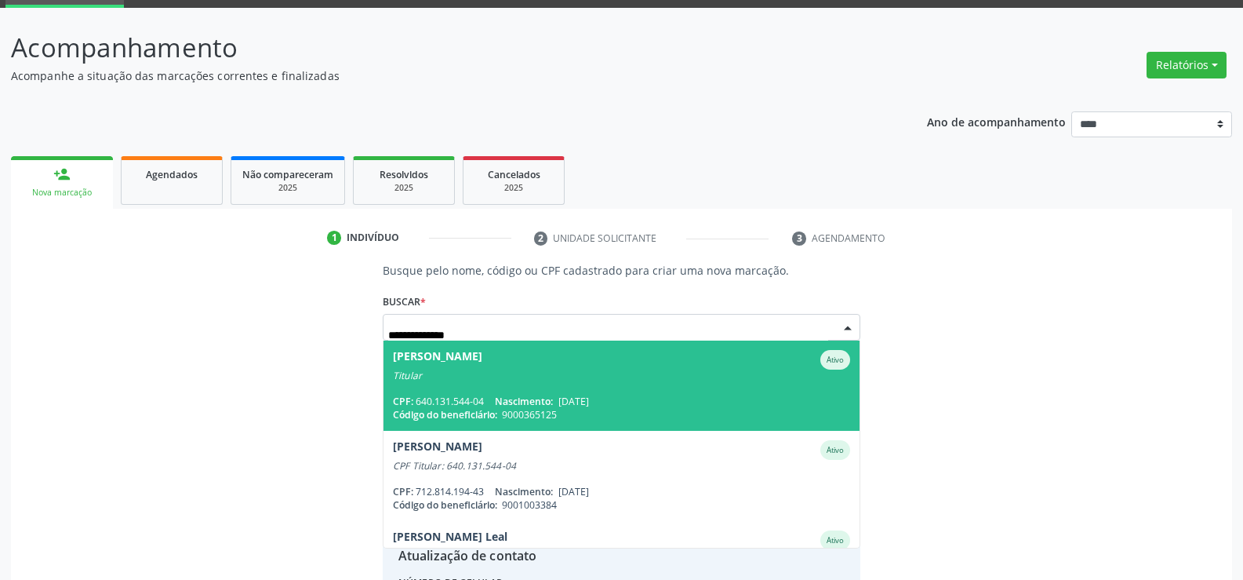
click at [649, 360] on div "Claudemoques Brito de Siqueira Ativo" at bounding box center [621, 360] width 457 height 20
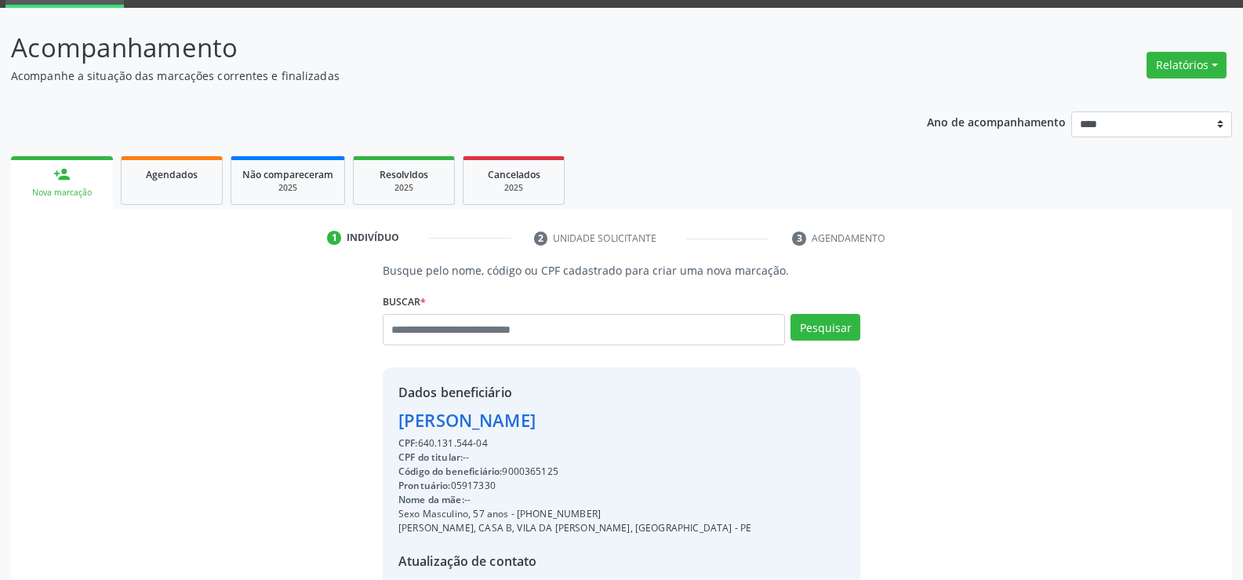
click at [467, 425] on div "Claudemoques Brito de Siqueira" at bounding box center [574, 420] width 353 height 26
copy div "Claudemoques Brito de Siqueira"
click at [435, 332] on input "text" at bounding box center [584, 329] width 402 height 31
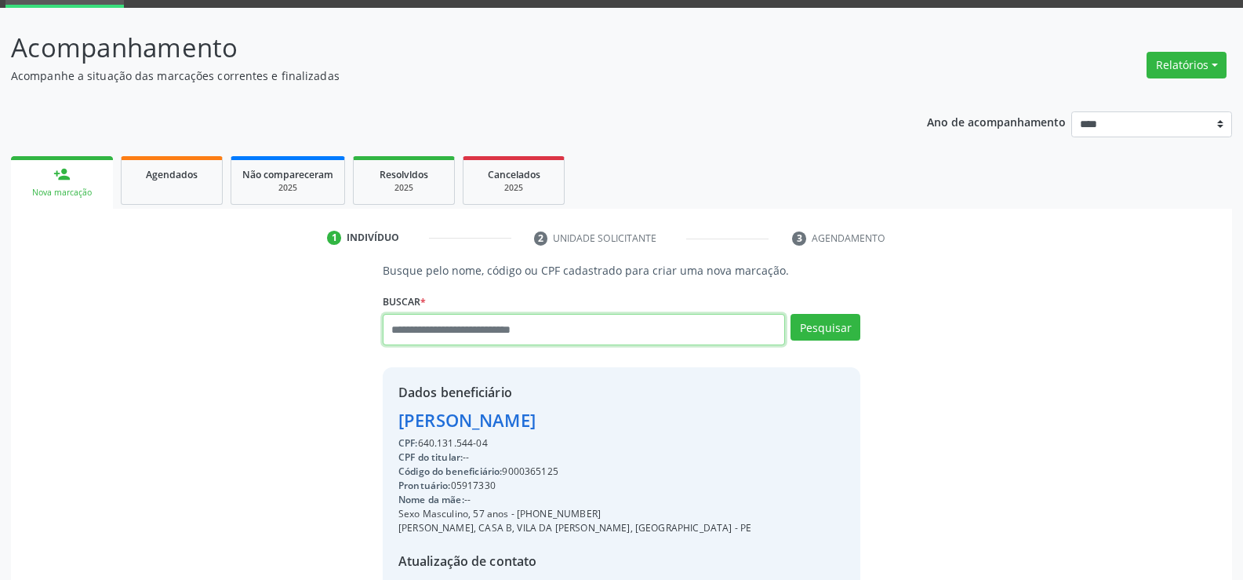
paste input "**********"
type input "**********"
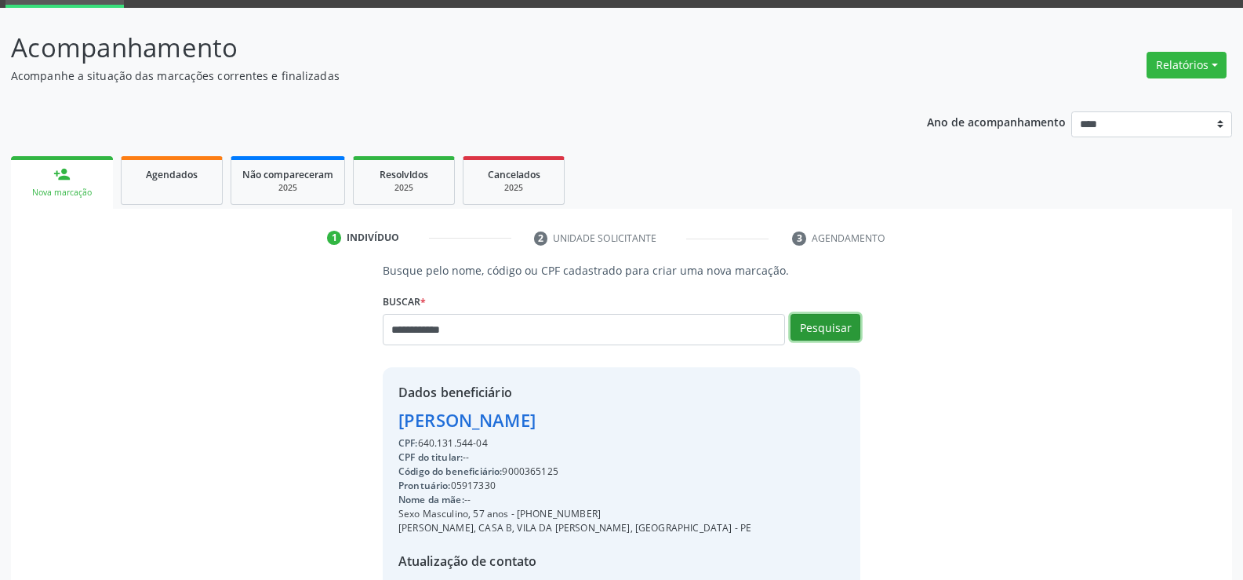
click at [840, 329] on button "Pesquisar" at bounding box center [826, 327] width 70 height 27
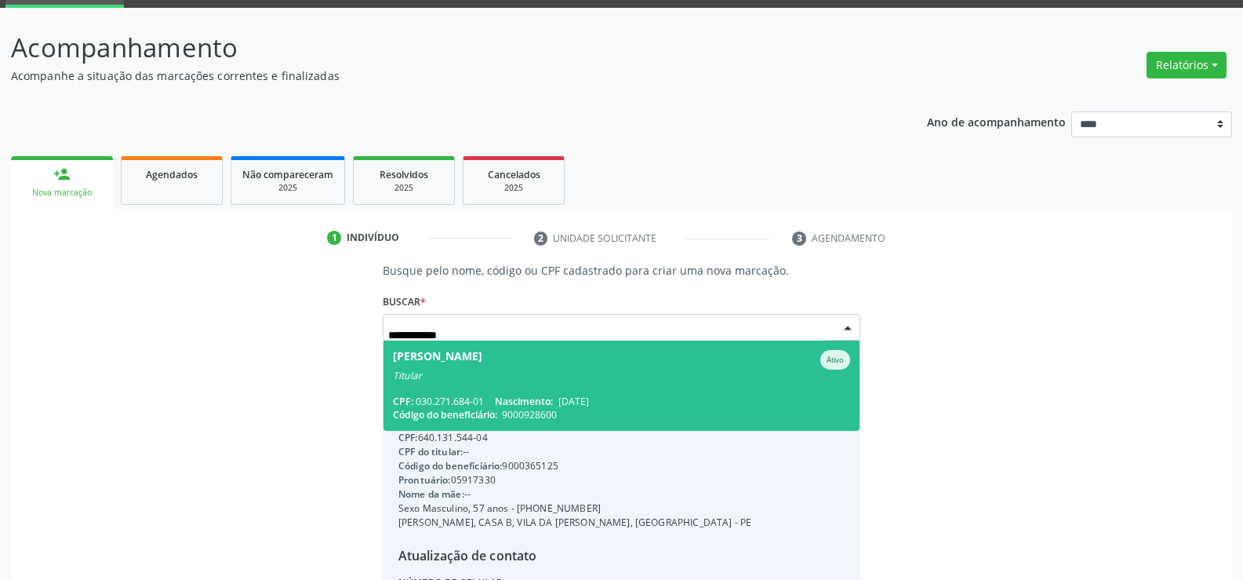
click at [671, 391] on span "Mateus Toledo Goncalves de Oliveira Ativo Titular CPF: 030.271.684-01 Nasciment…" at bounding box center [622, 385] width 476 height 90
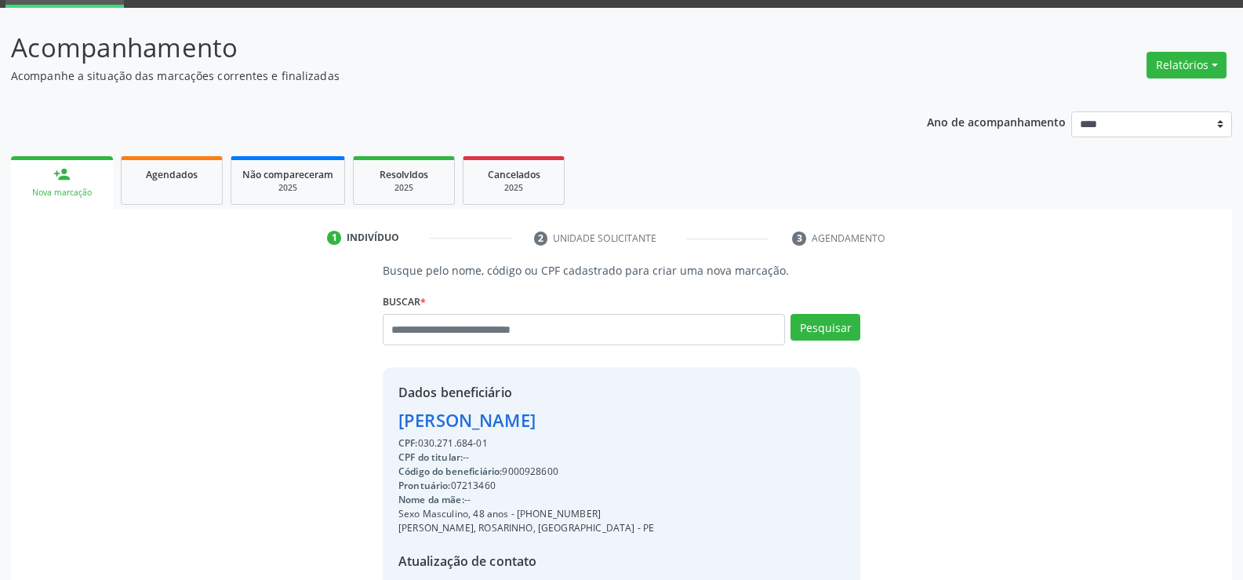
click at [609, 429] on div "Mateus Toledo Goncalves de Oliveira" at bounding box center [526, 420] width 256 height 26
copy div "Mateus Toledo Goncalves de Oliveira"
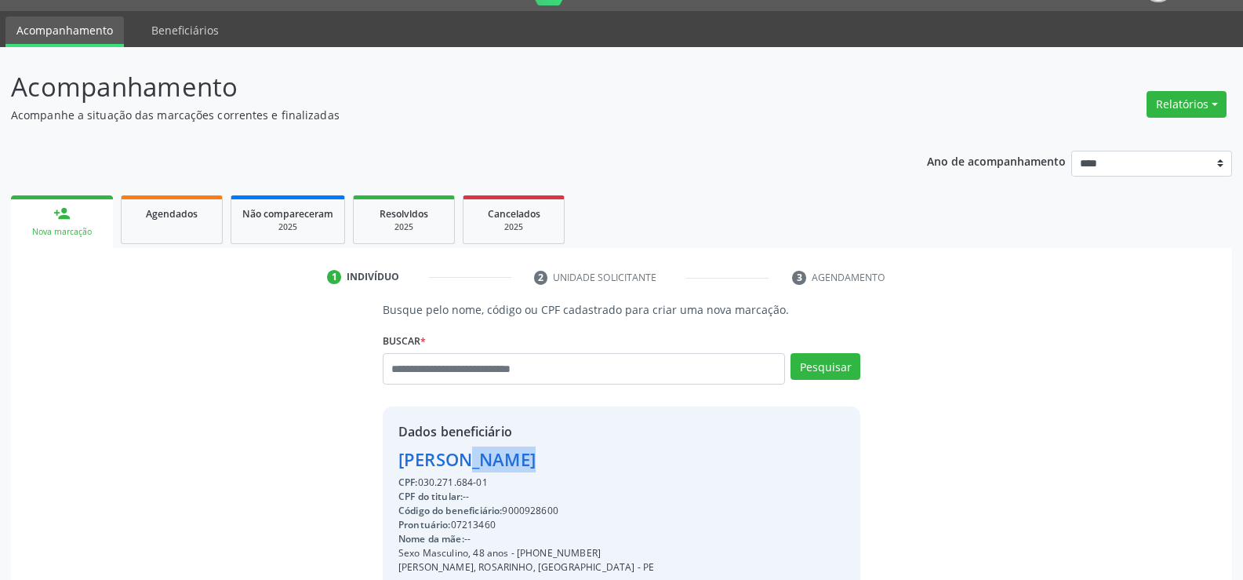
scroll to position [0, 0]
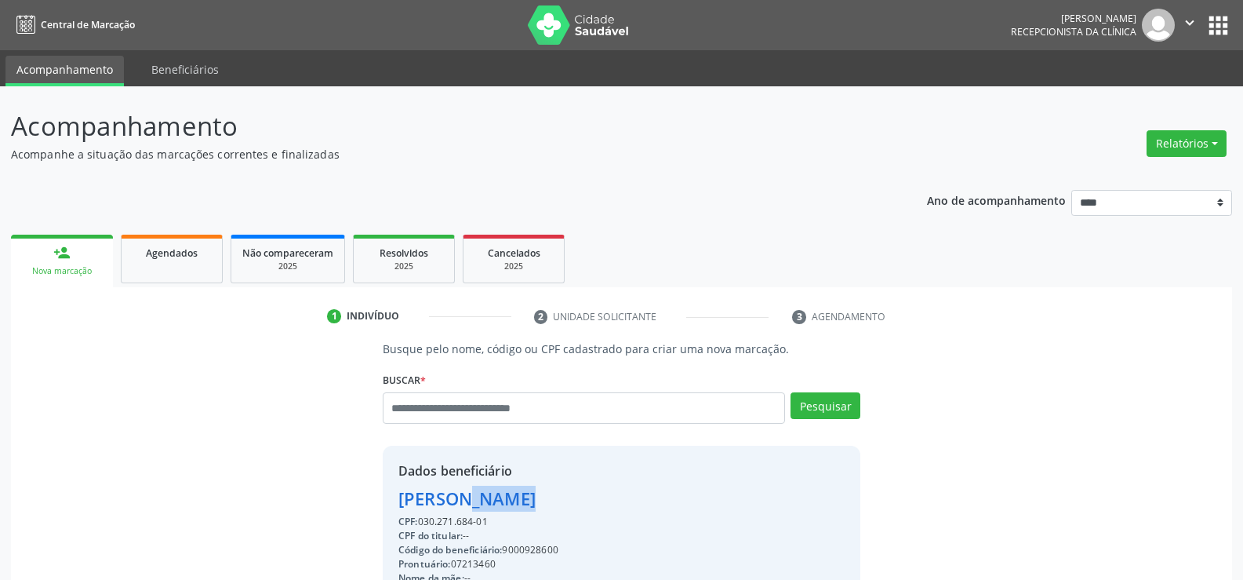
click at [571, 28] on img at bounding box center [579, 24] width 102 height 39
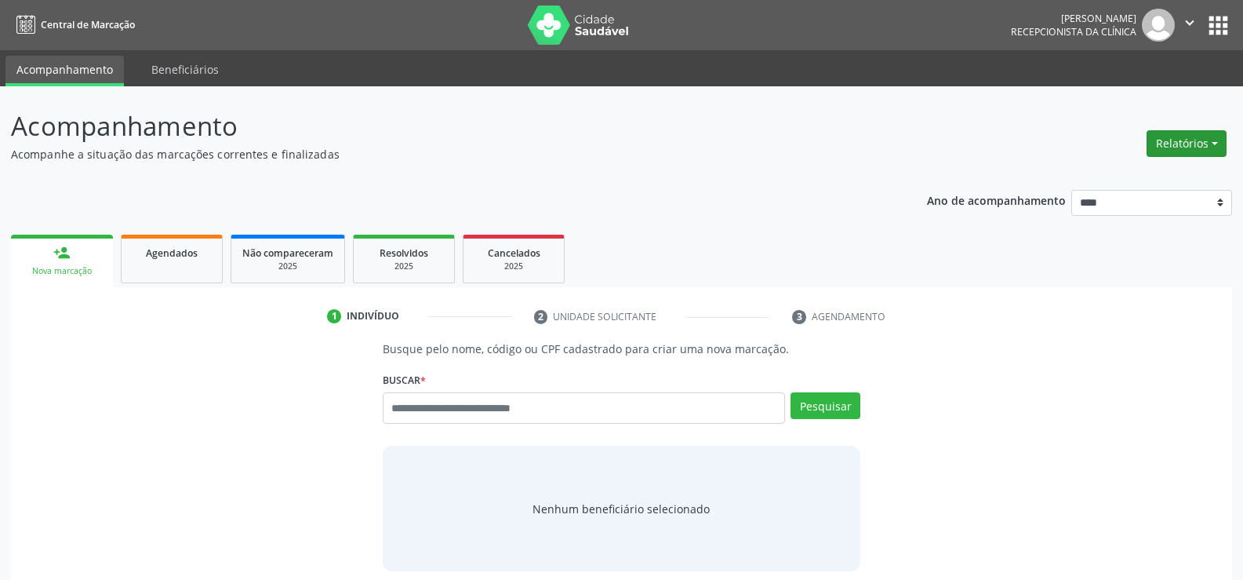
click at [1162, 150] on button "Relatórios" at bounding box center [1187, 143] width 80 height 27
click at [1123, 180] on link "Agendamentos" at bounding box center [1143, 177] width 169 height 22
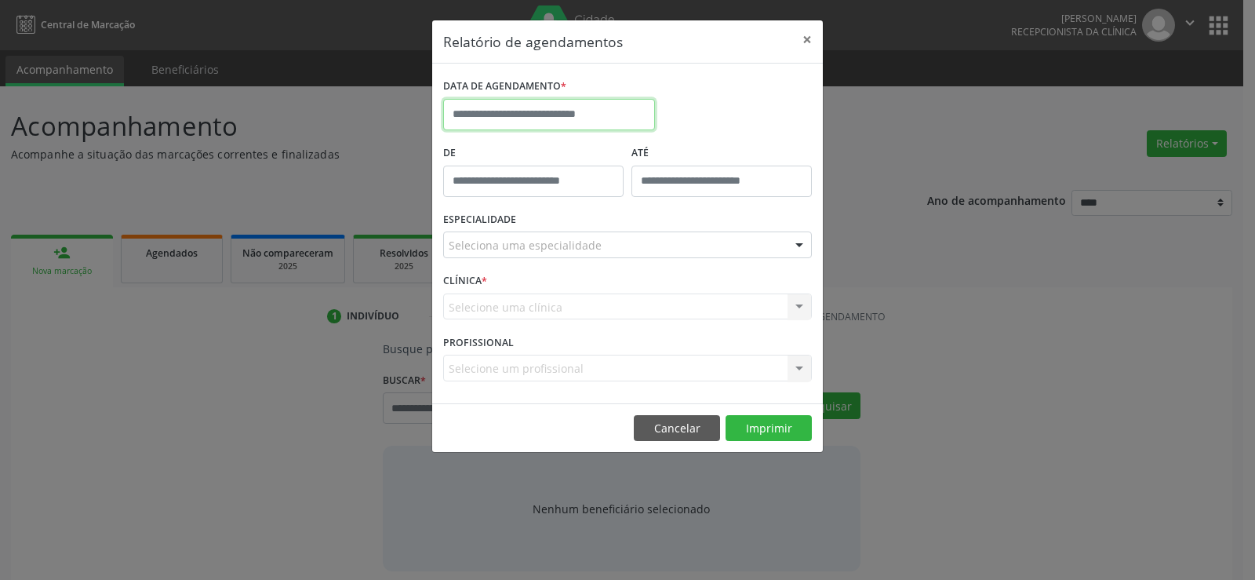
click at [626, 108] on input "text" at bounding box center [549, 114] width 212 height 31
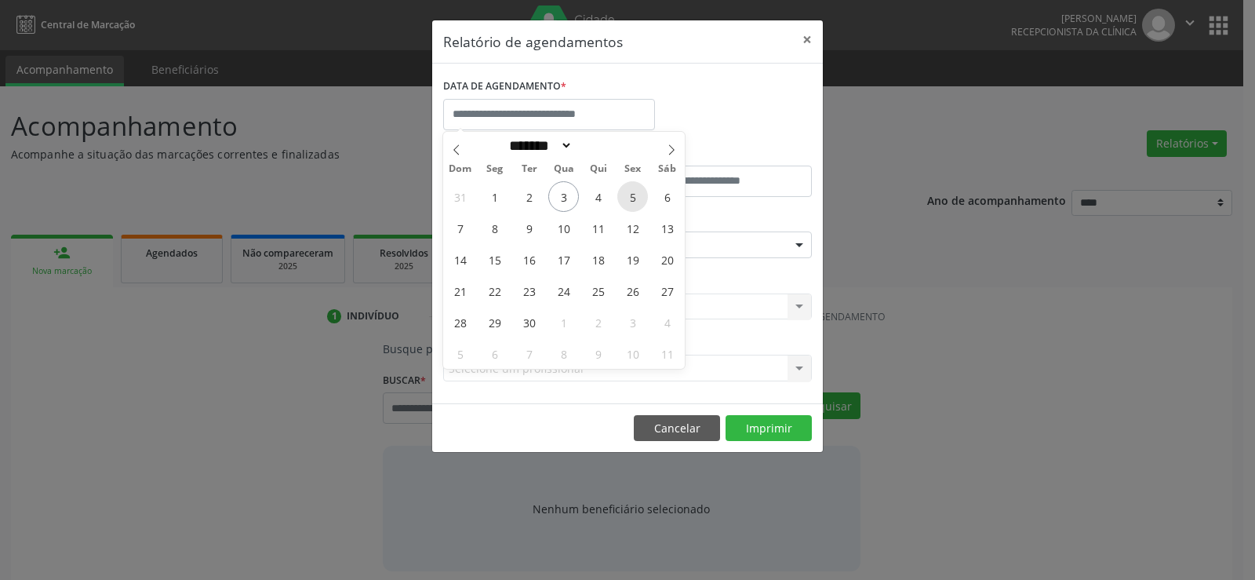
click at [626, 186] on span "5" at bounding box center [632, 196] width 31 height 31
type input "**********"
click at [626, 186] on span "5" at bounding box center [632, 196] width 31 height 31
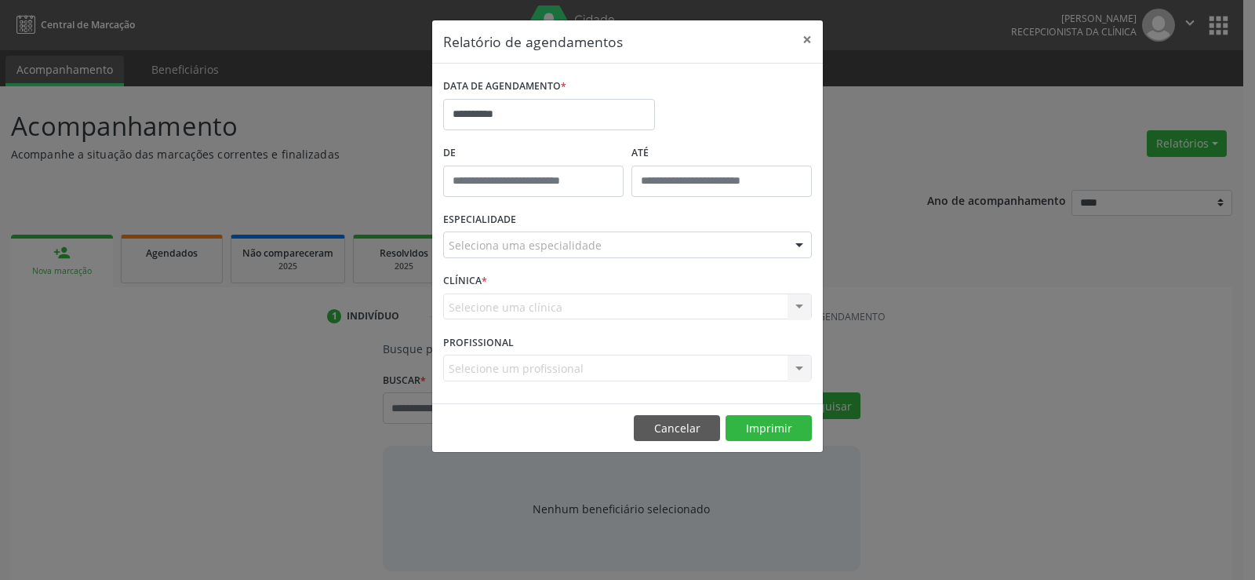
click at [599, 246] on div "Seleciona uma especialidade" at bounding box center [627, 244] width 369 height 27
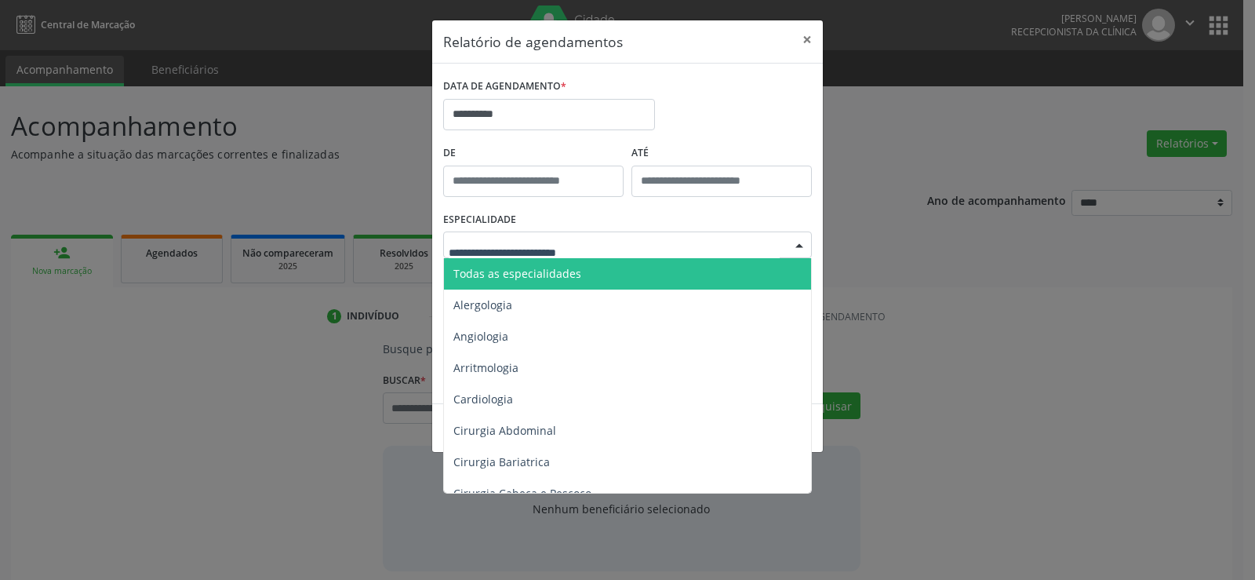
click at [612, 276] on span "Todas as especialidades" at bounding box center [628, 273] width 369 height 31
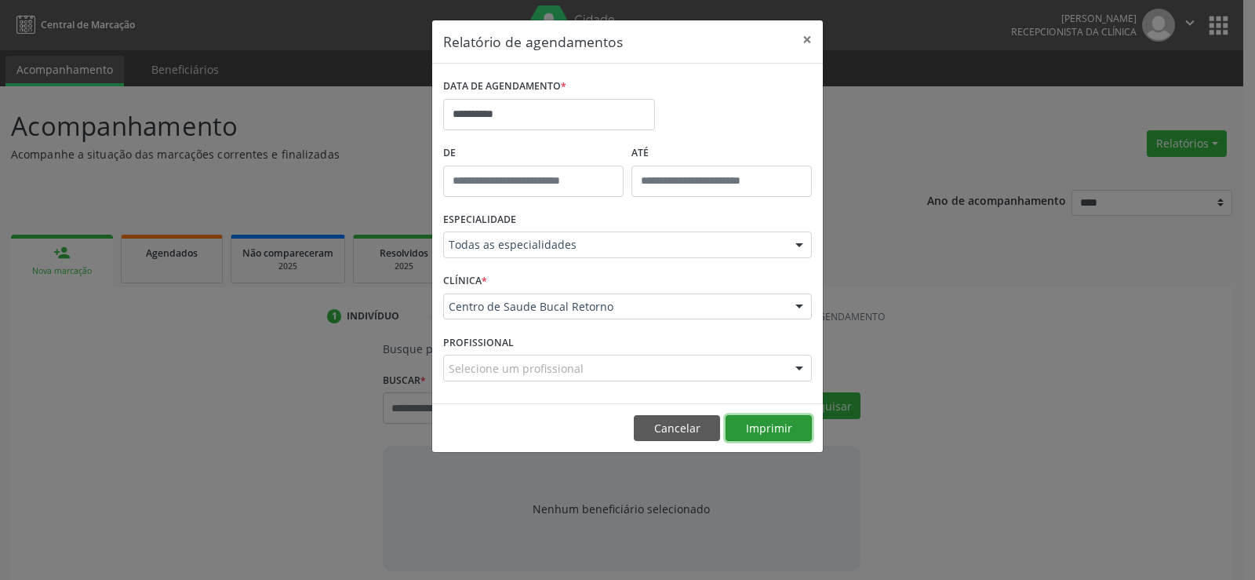
click at [770, 427] on button "Imprimir" at bounding box center [769, 428] width 86 height 27
